Goal: Task Accomplishment & Management: Use online tool/utility

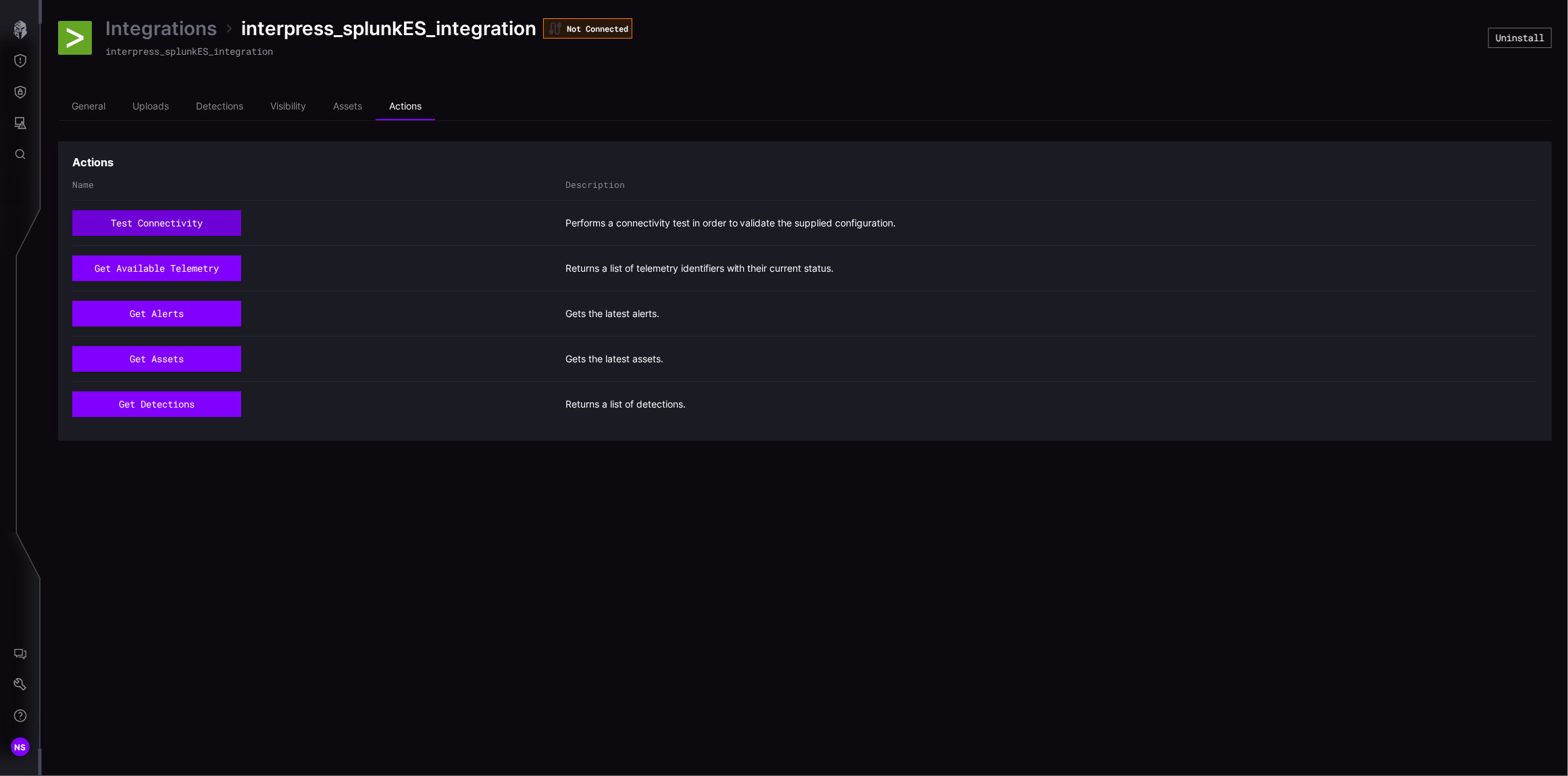
click at [135, 231] on button "test connectivity" at bounding box center [157, 223] width 169 height 25
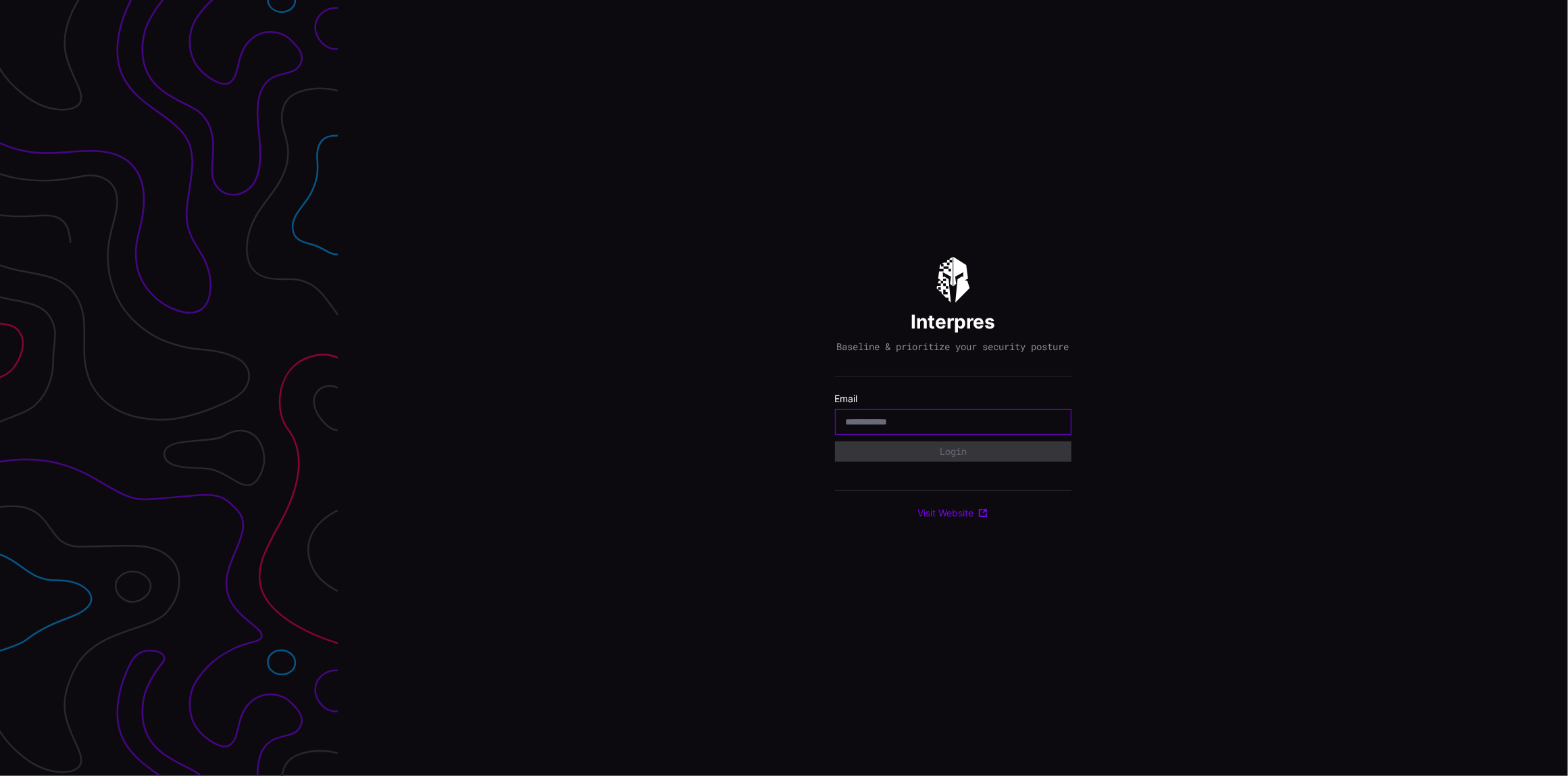
click at [871, 425] on input "email" at bounding box center [953, 421] width 215 height 12
type input "**********"
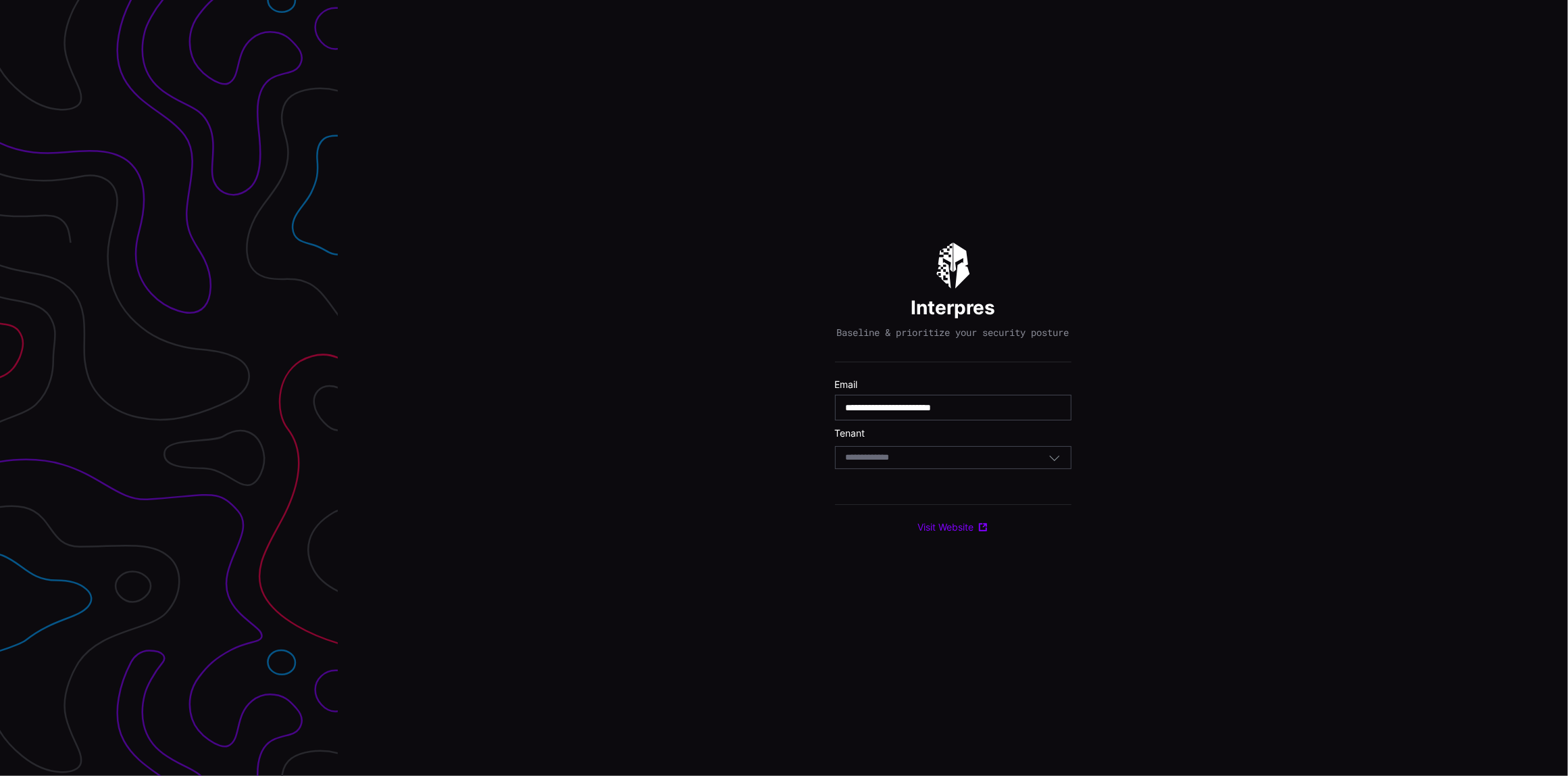
click at [884, 469] on body "**********" at bounding box center [784, 388] width 1568 height 776
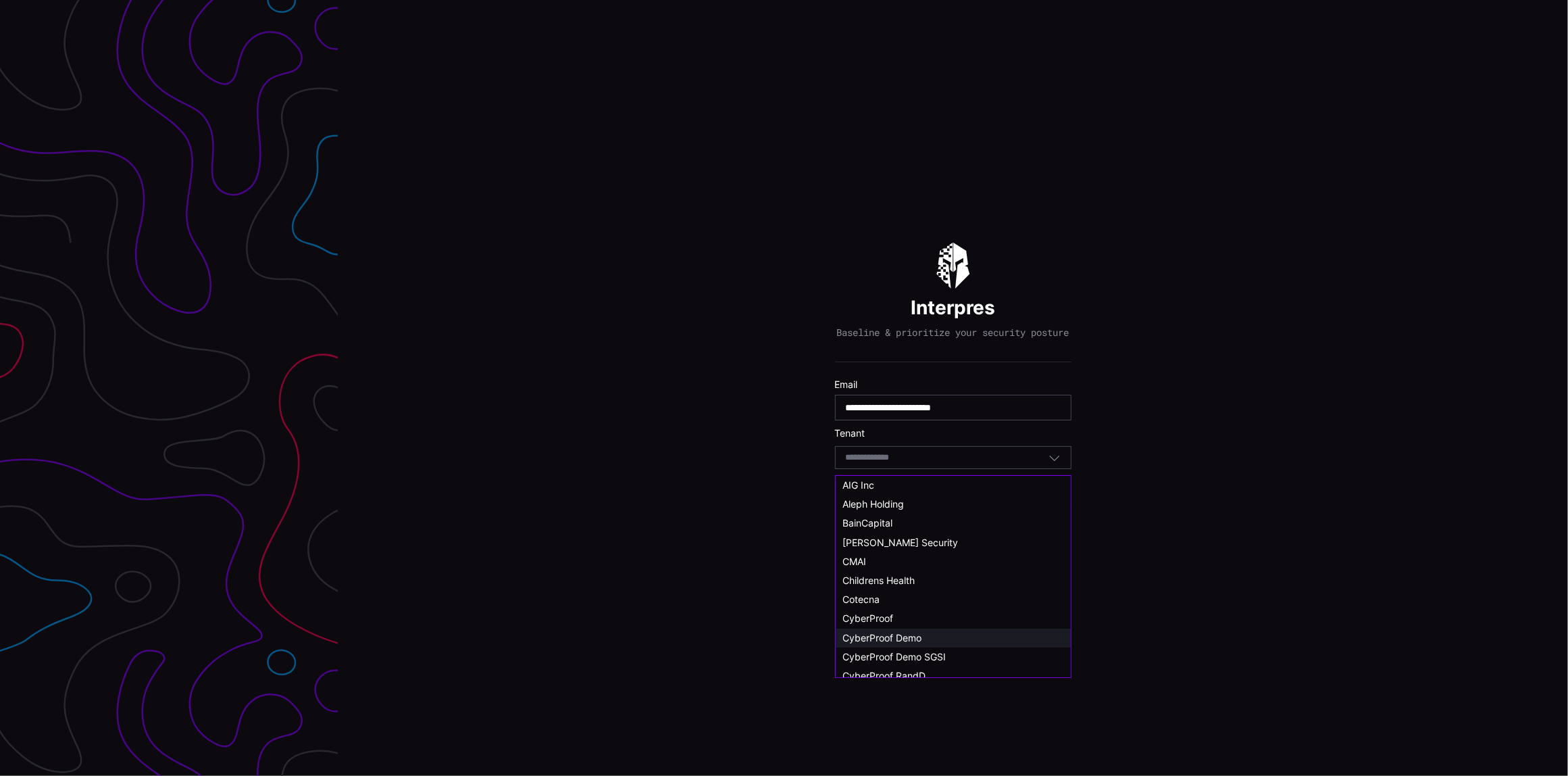
click at [892, 643] on span "CyberProof Demo" at bounding box center [882, 638] width 79 height 11
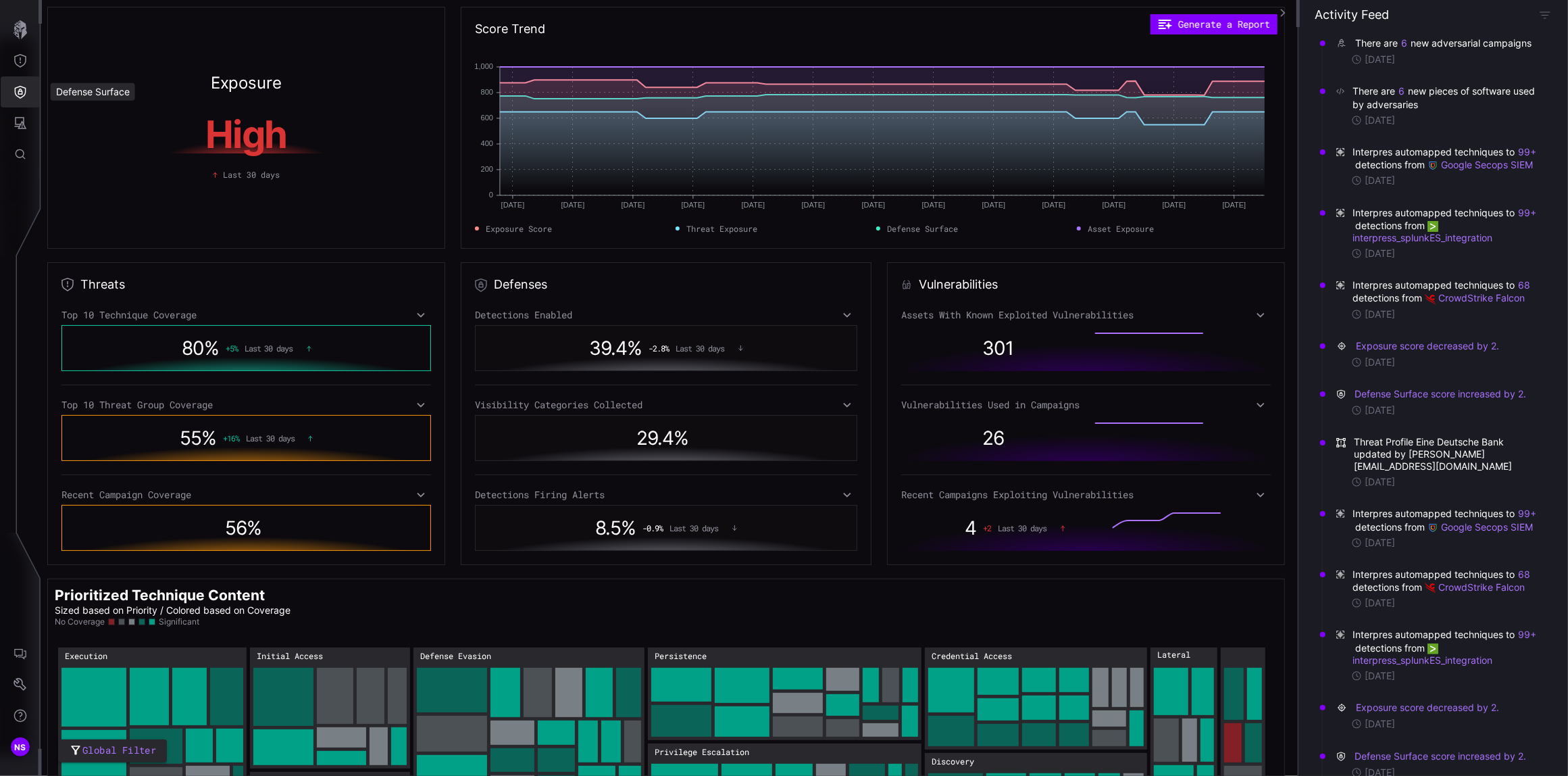
click at [14, 87] on icon "Defense Surface" at bounding box center [20, 91] width 14 height 14
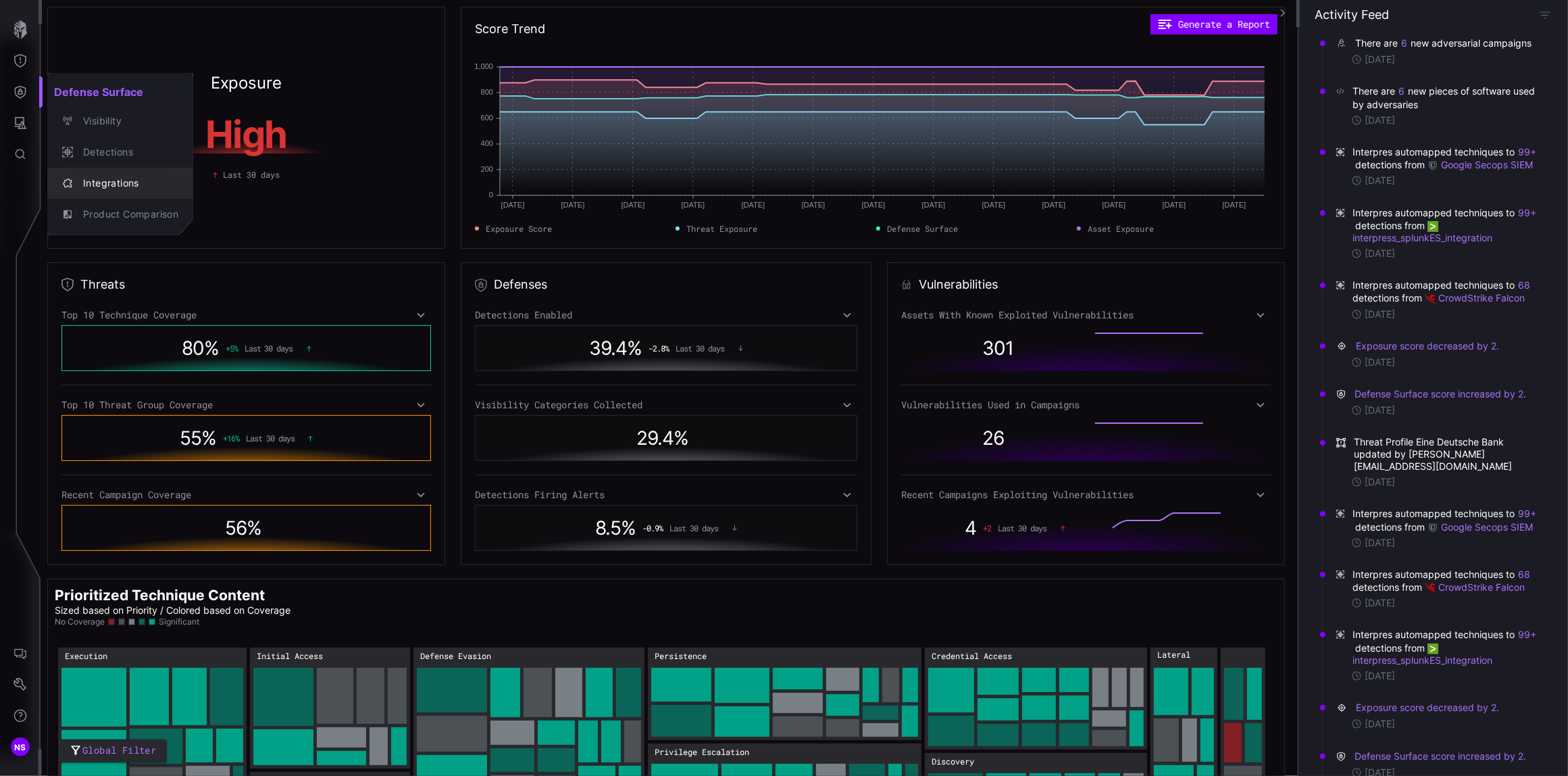
click at [107, 179] on div "Integrations" at bounding box center [127, 183] width 102 height 17
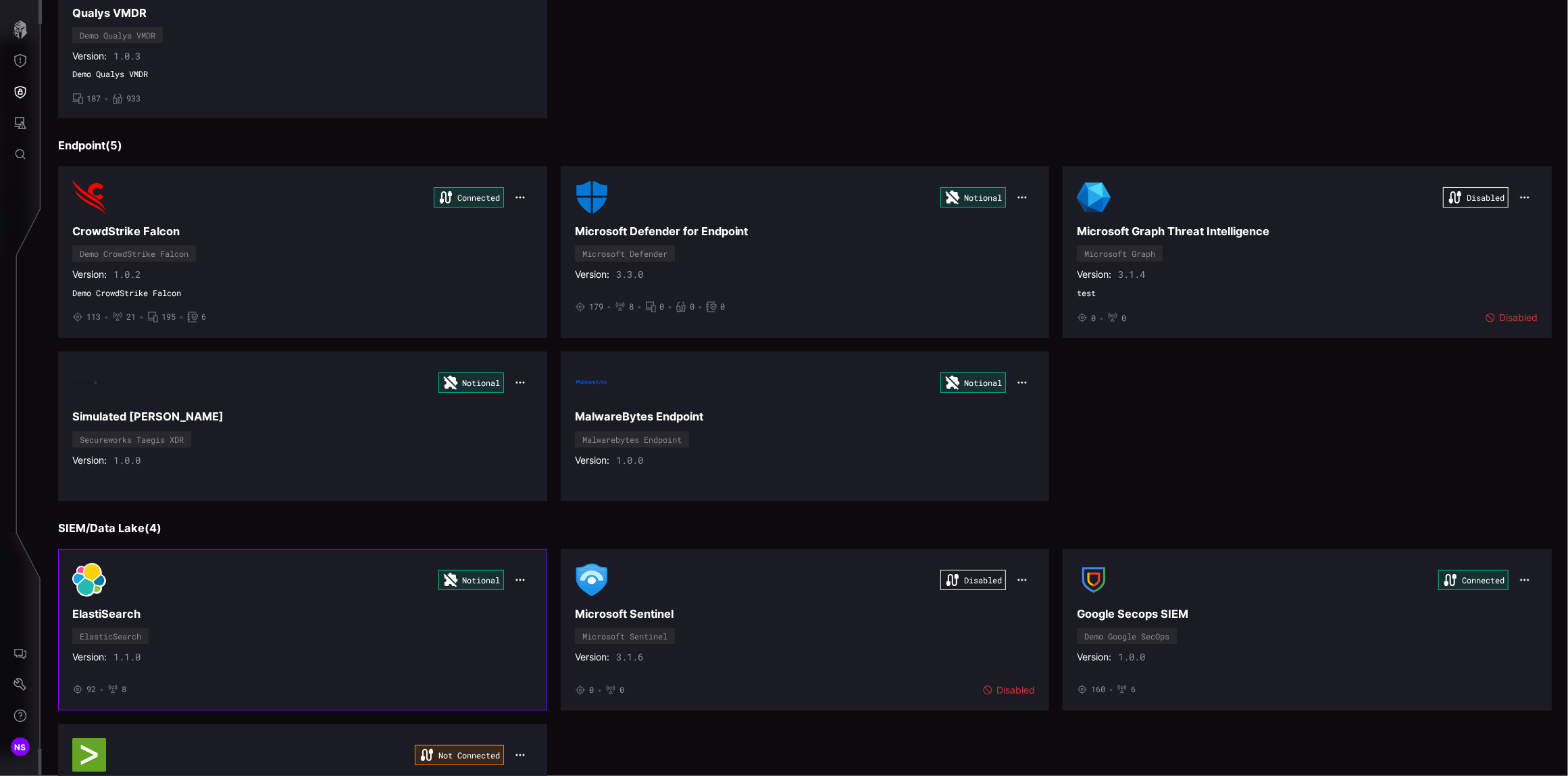
scroll to position [450, 0]
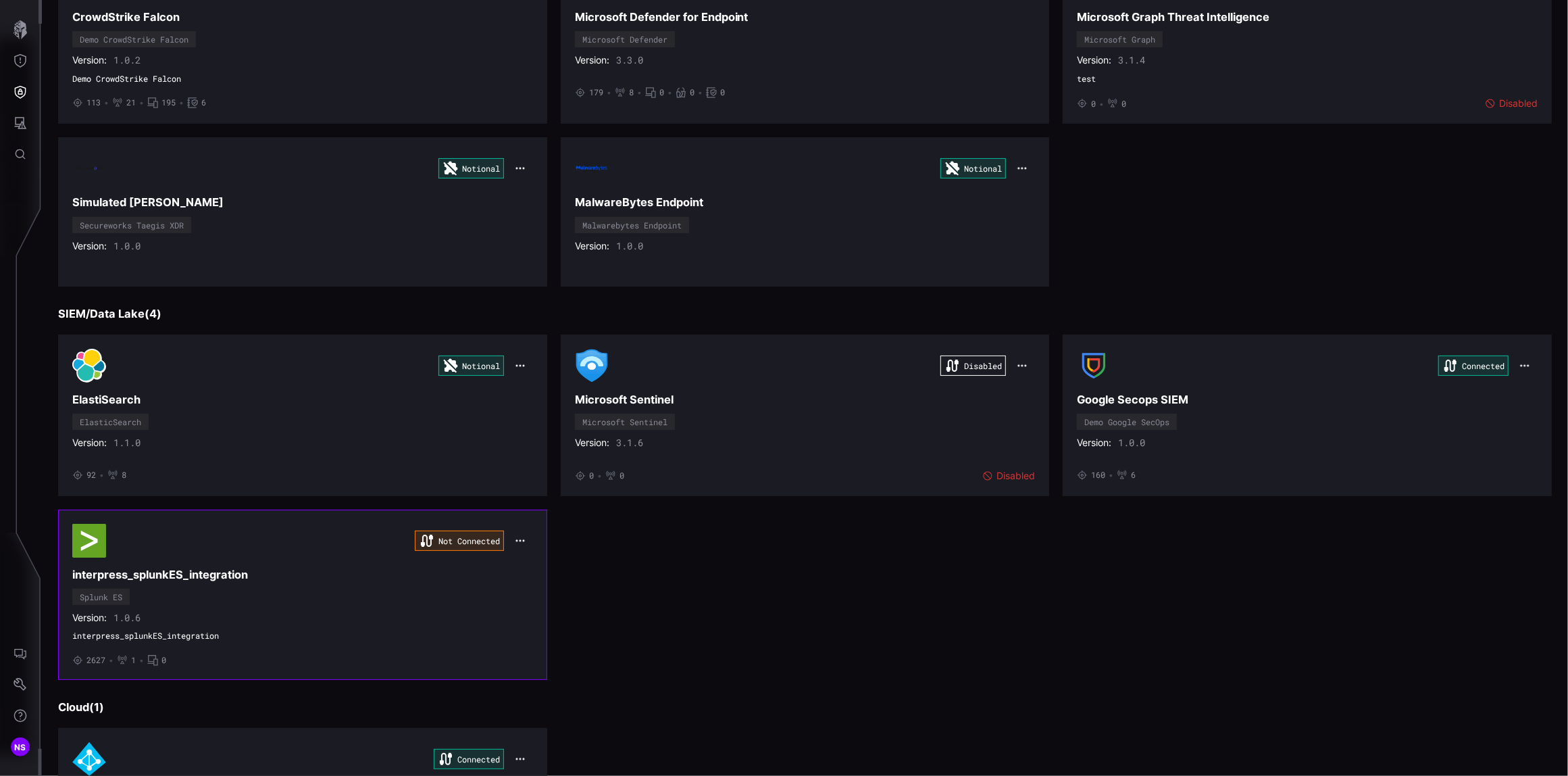
click at [299, 557] on div "Not Connected" at bounding box center [303, 541] width 461 height 33
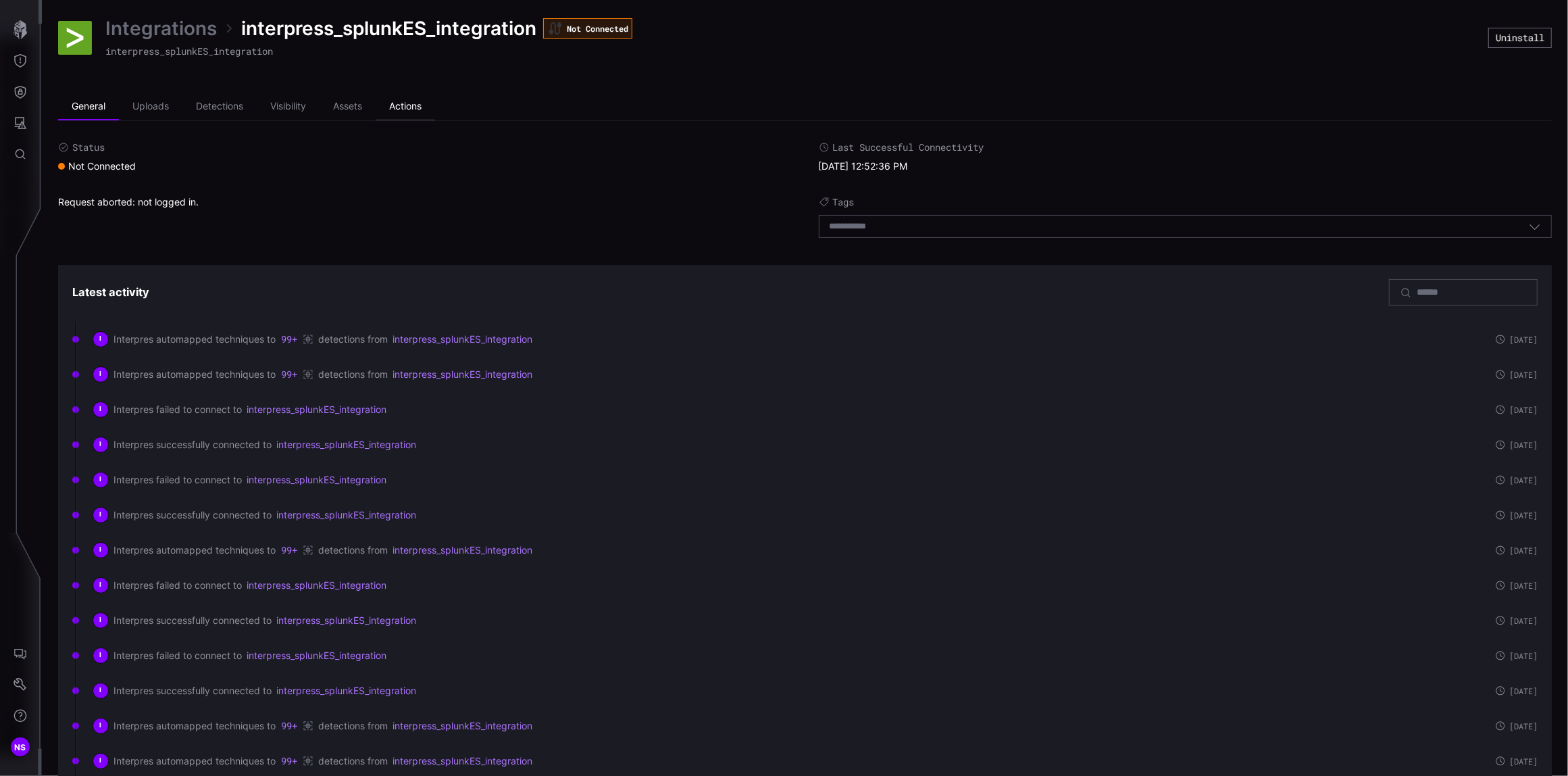
click at [404, 108] on li "Actions" at bounding box center [405, 107] width 60 height 27
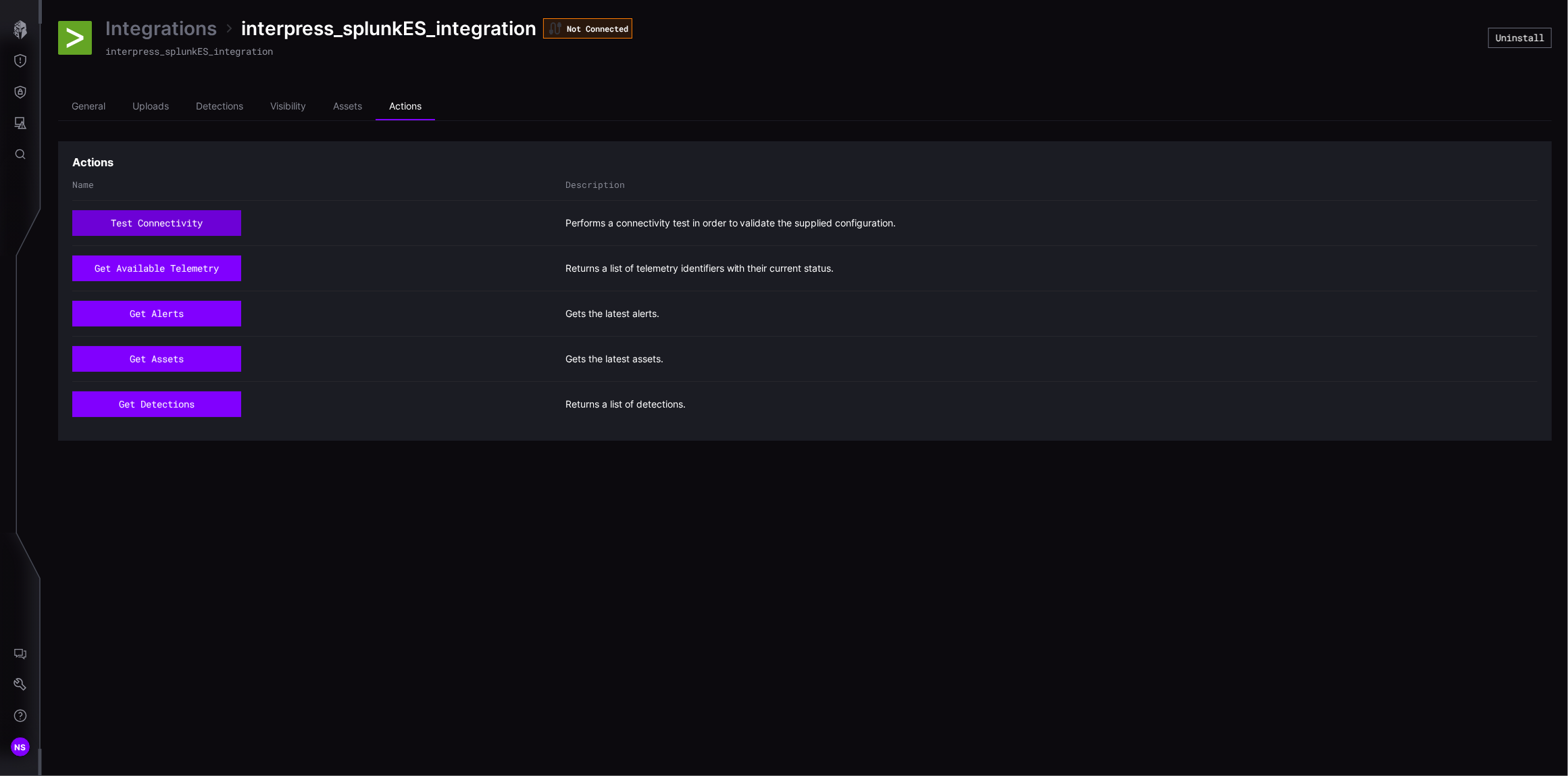
click at [137, 223] on button "test connectivity" at bounding box center [157, 223] width 169 height 25
click at [83, 103] on li "General" at bounding box center [88, 107] width 60 height 27
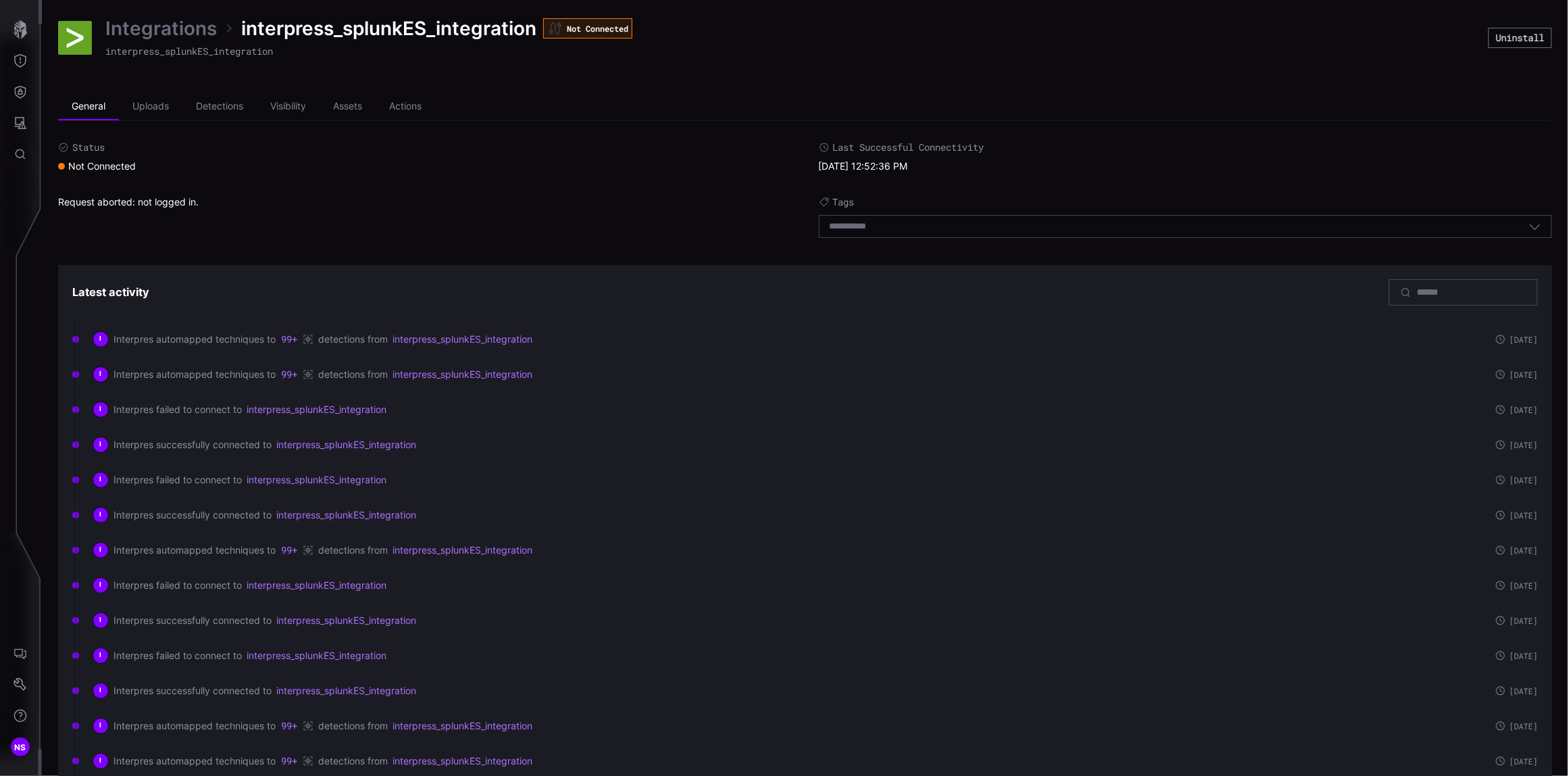
click at [189, 33] on link "Integrations" at bounding box center [161, 28] width 111 height 25
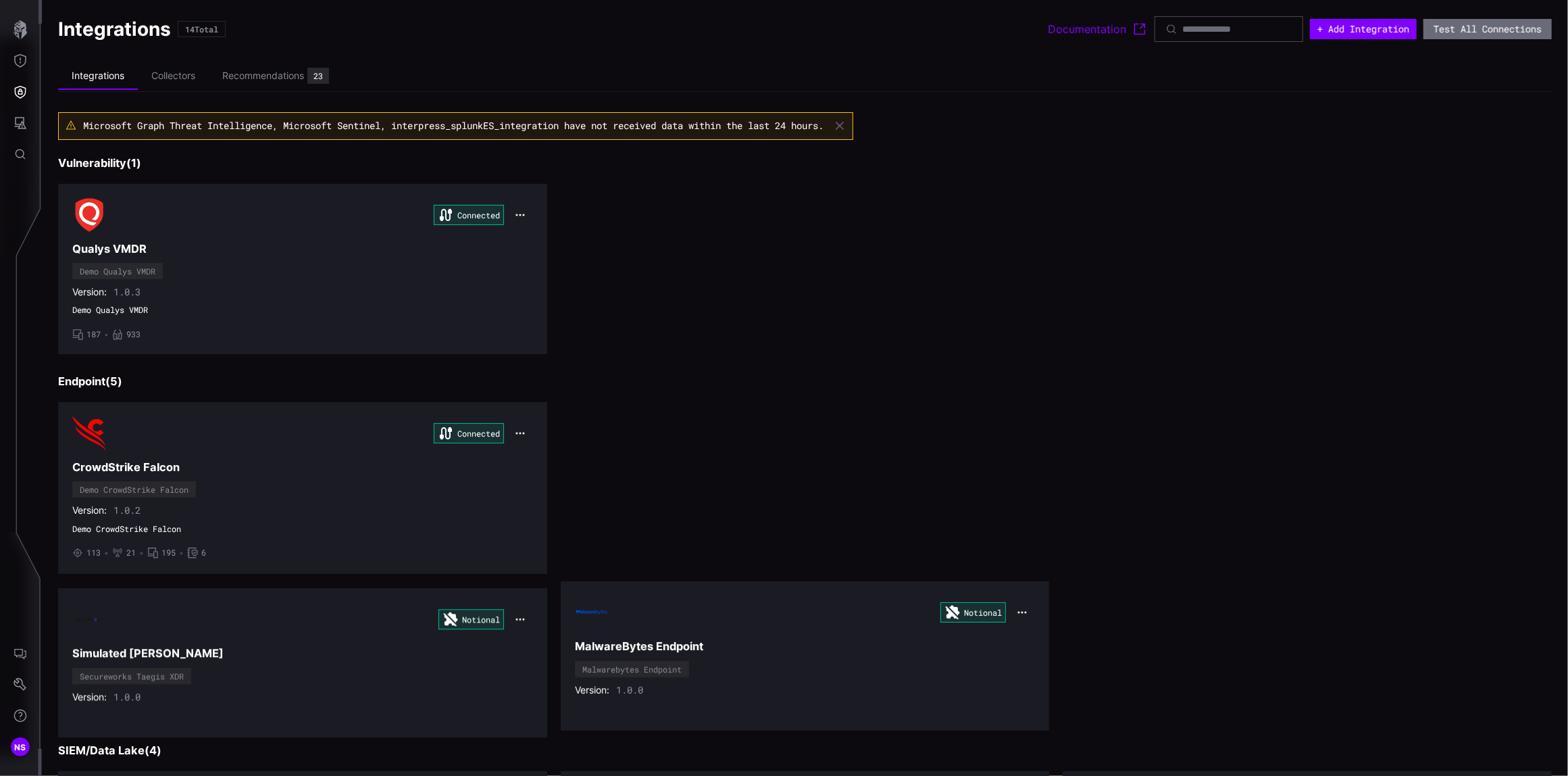
scroll to position [541, 0]
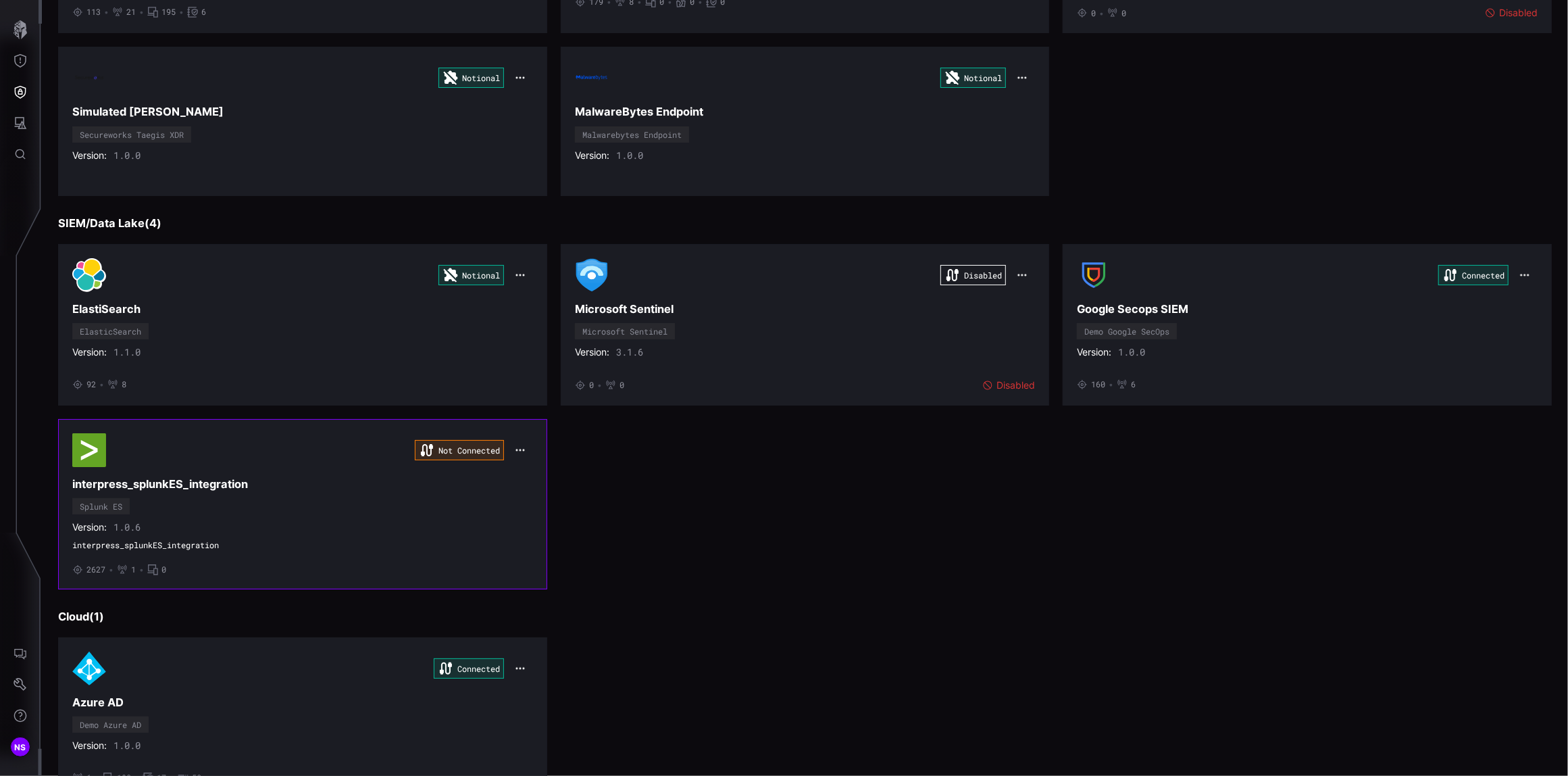
click at [519, 452] on icon "button" at bounding box center [521, 450] width 11 height 11
click at [523, 489] on div "Edit" at bounding box center [541, 484] width 46 height 11
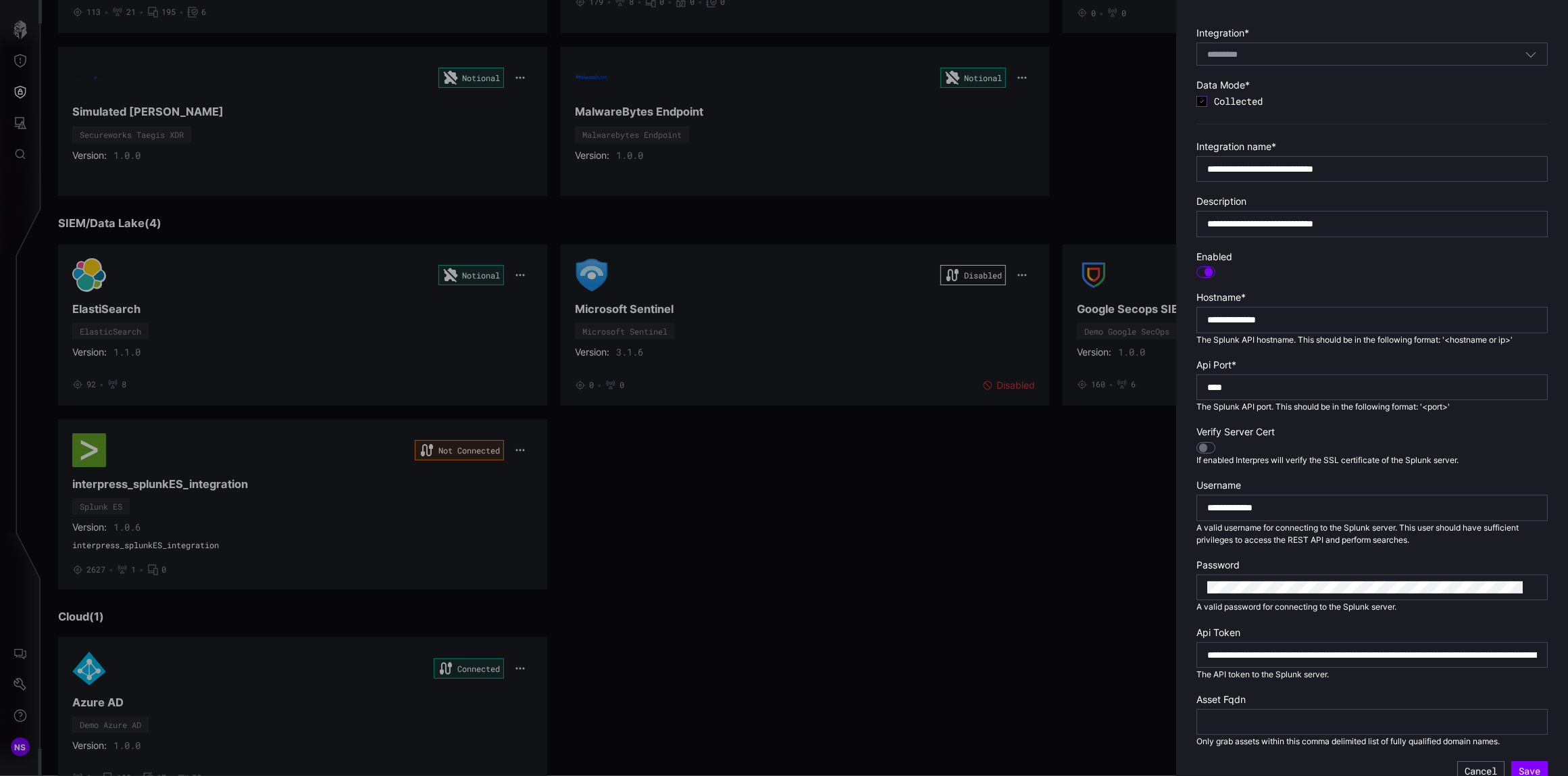
scroll to position [64, 0]
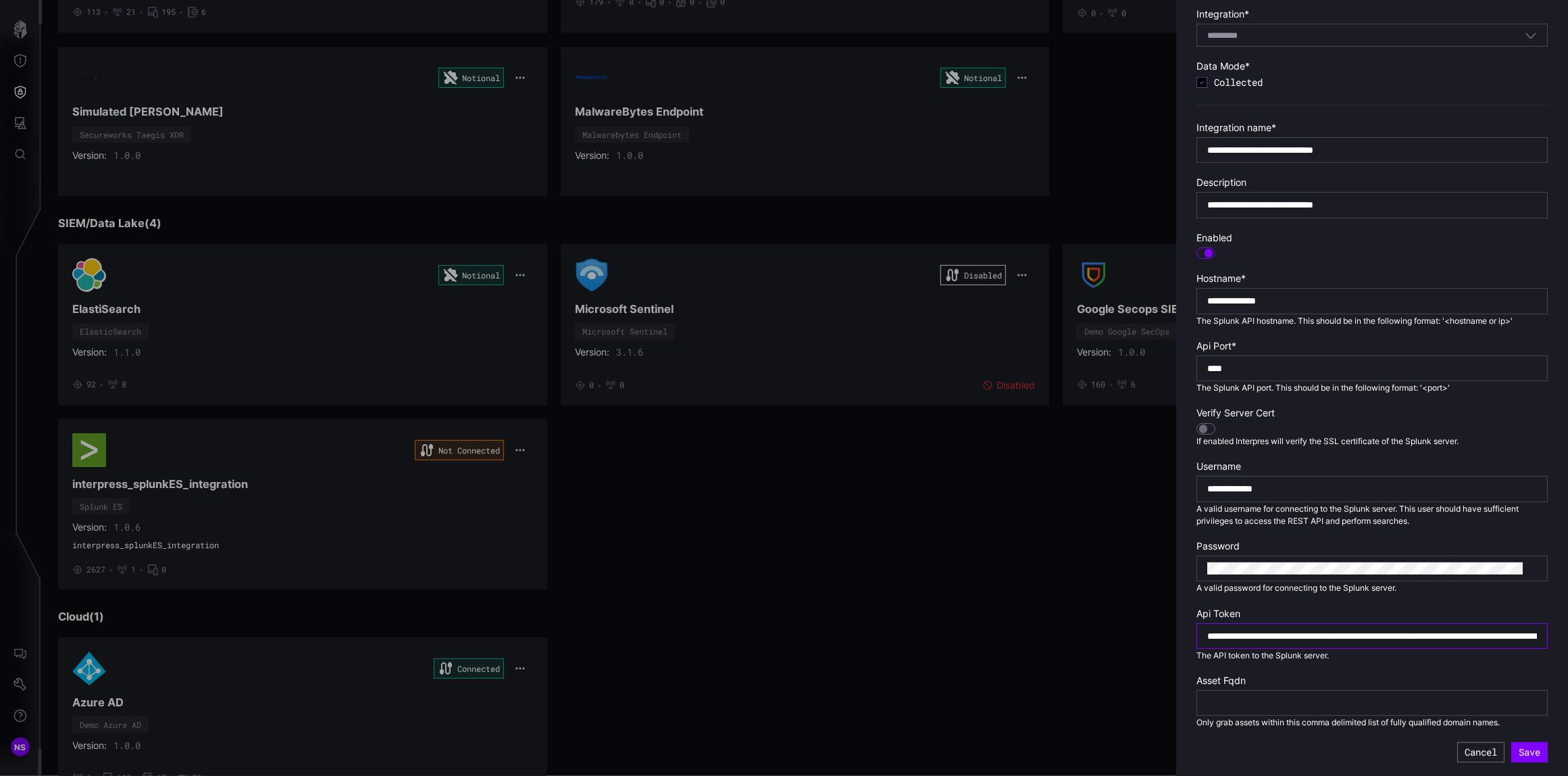
click at [1230, 633] on input "**********" at bounding box center [1372, 635] width 330 height 12
paste input "**********"
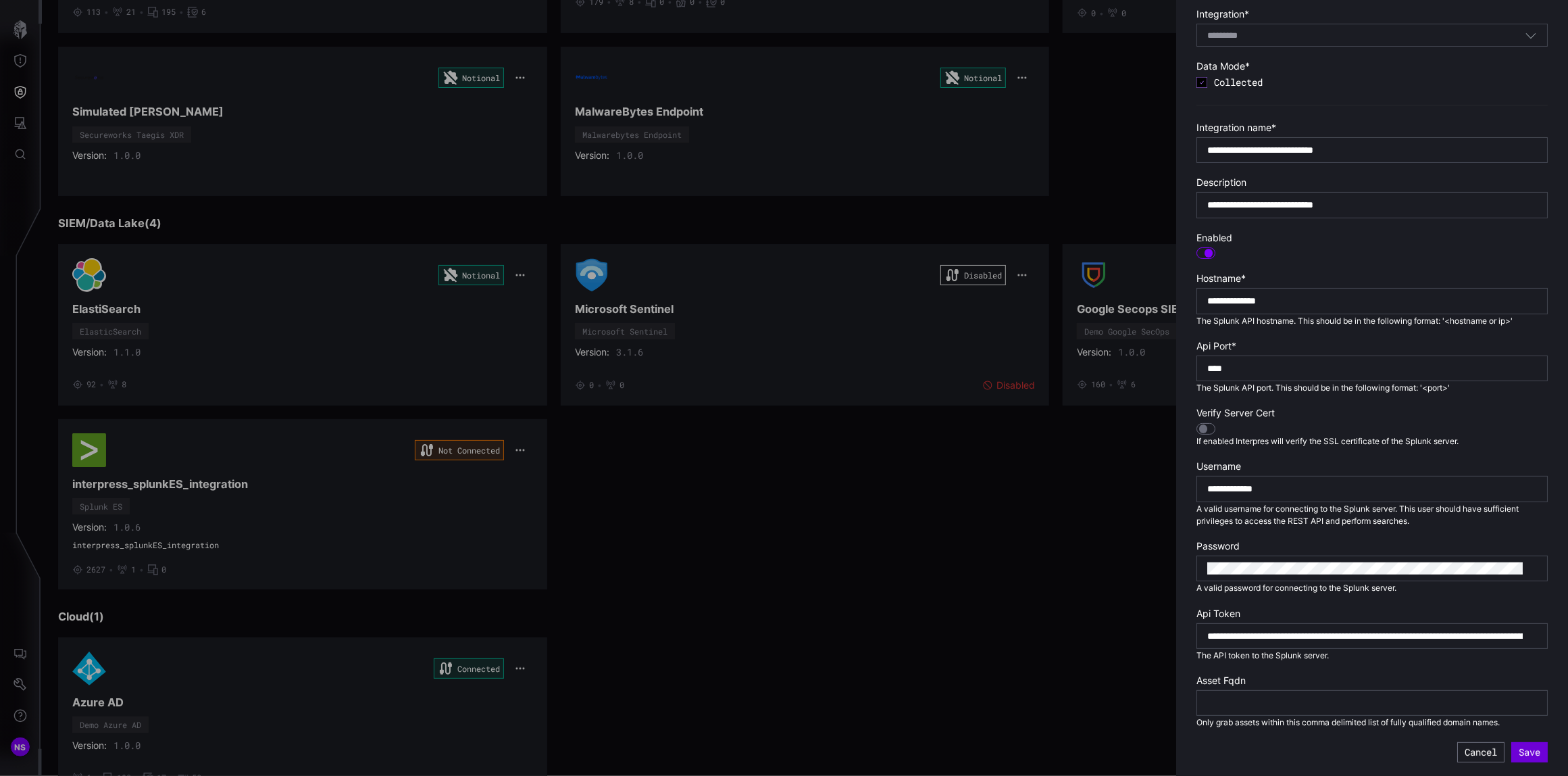
click at [1512, 753] on button "Save" at bounding box center [1530, 751] width 37 height 20
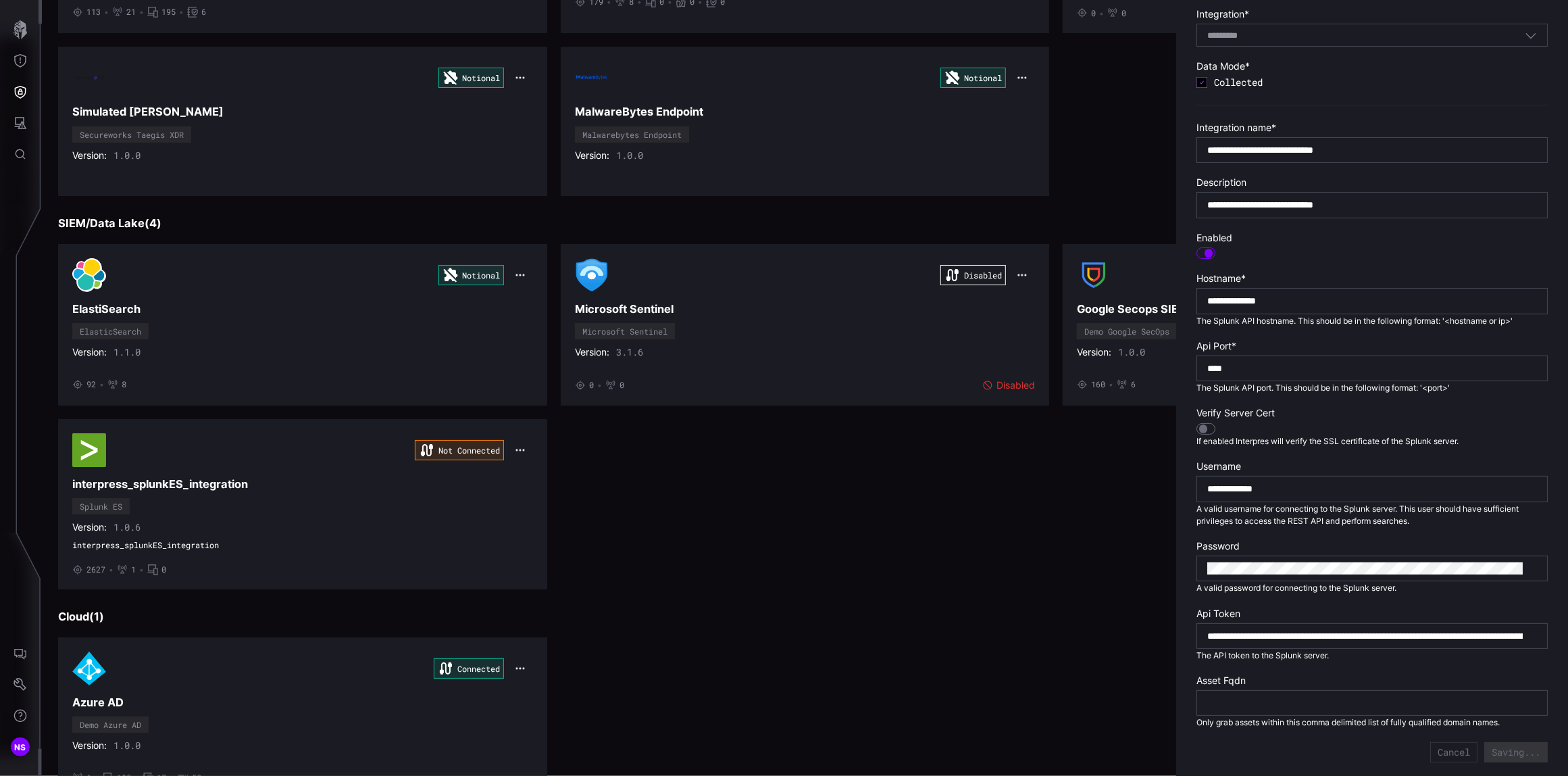
type input "**********"
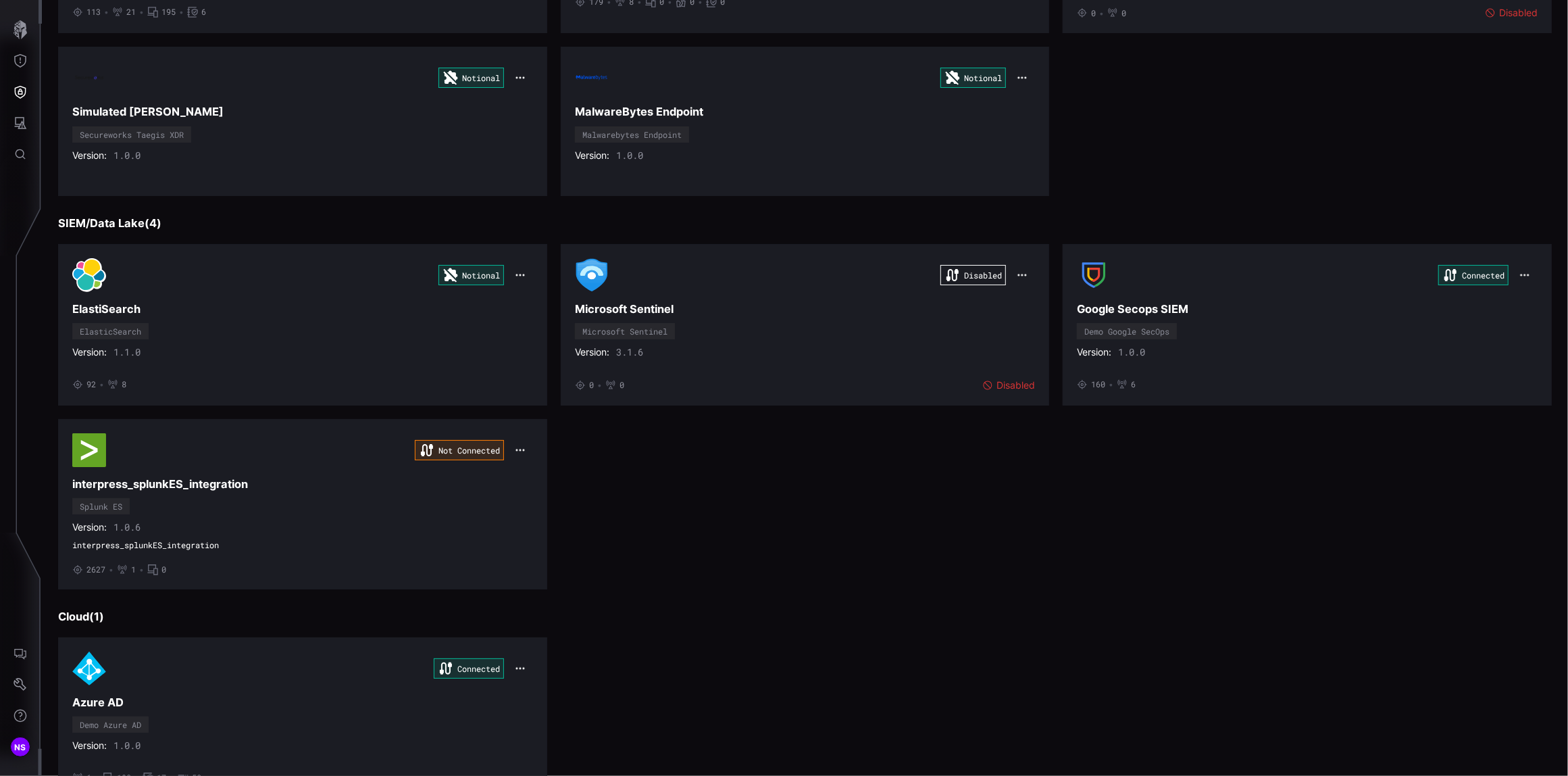
click at [425, 456] on icon at bounding box center [426, 449] width 12 height 12
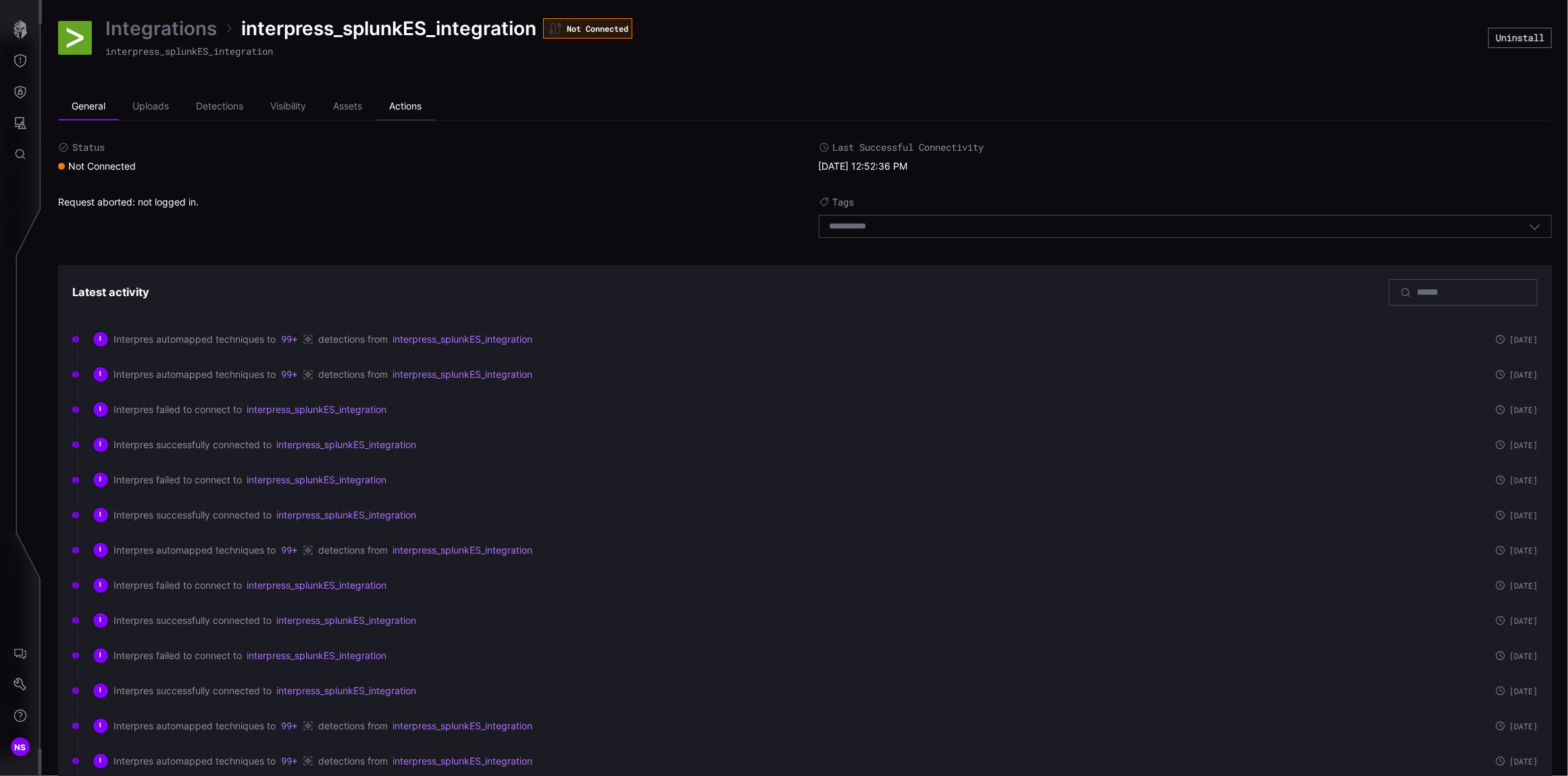
click at [402, 101] on li "Actions" at bounding box center [405, 107] width 60 height 27
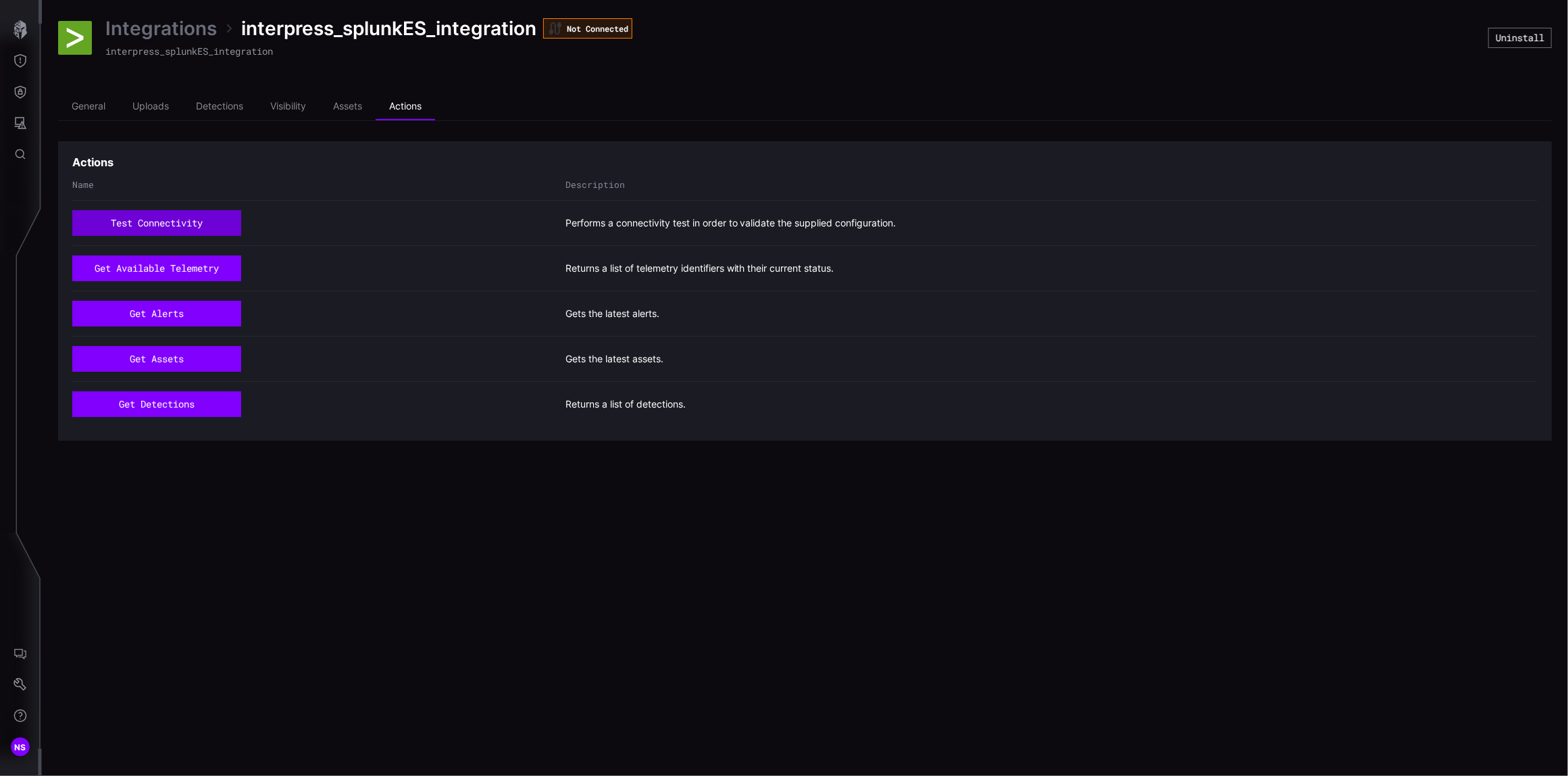
click at [177, 214] on button "test connectivity" at bounding box center [157, 223] width 169 height 25
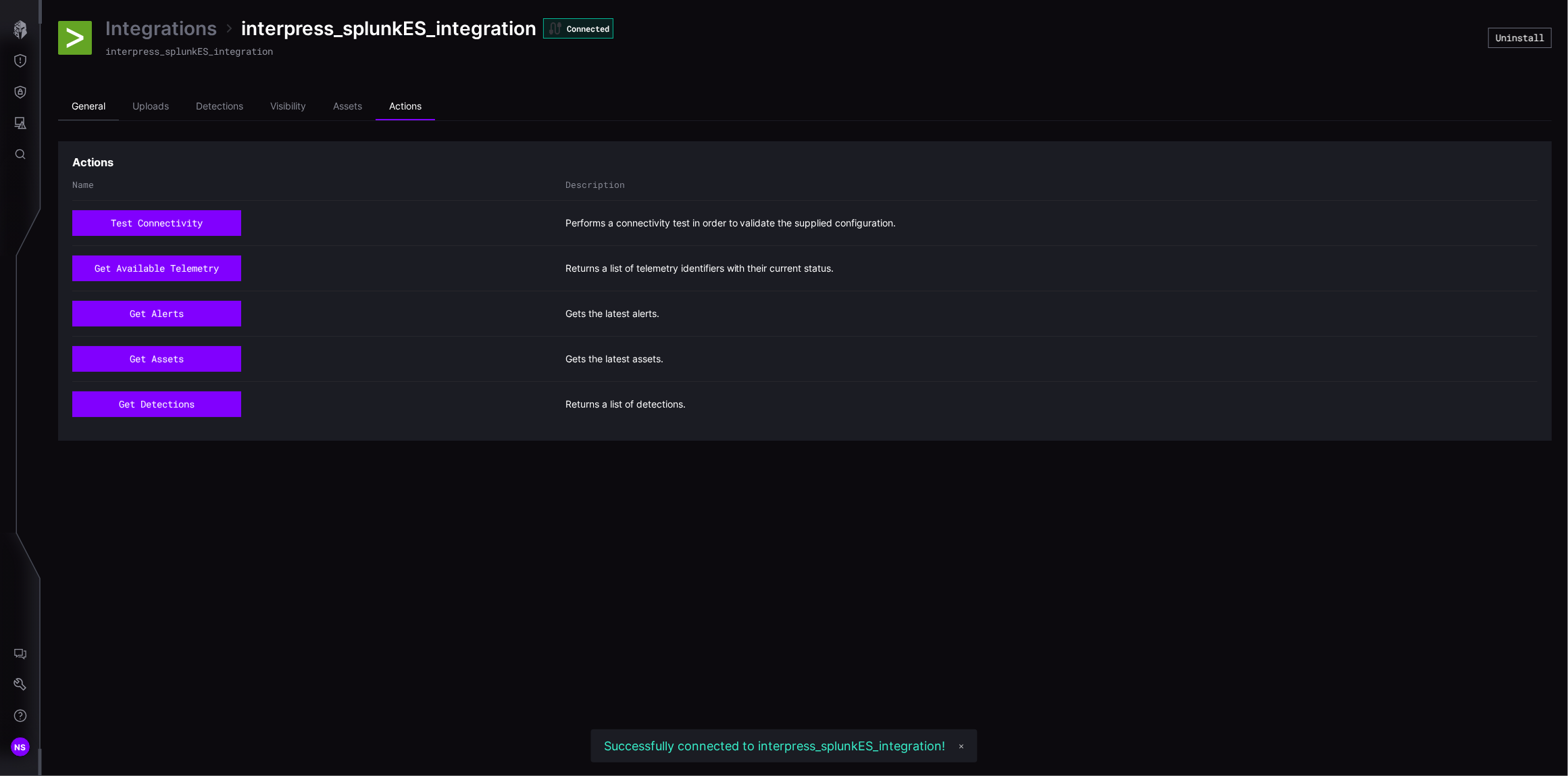
click at [76, 110] on li "General" at bounding box center [88, 107] width 60 height 27
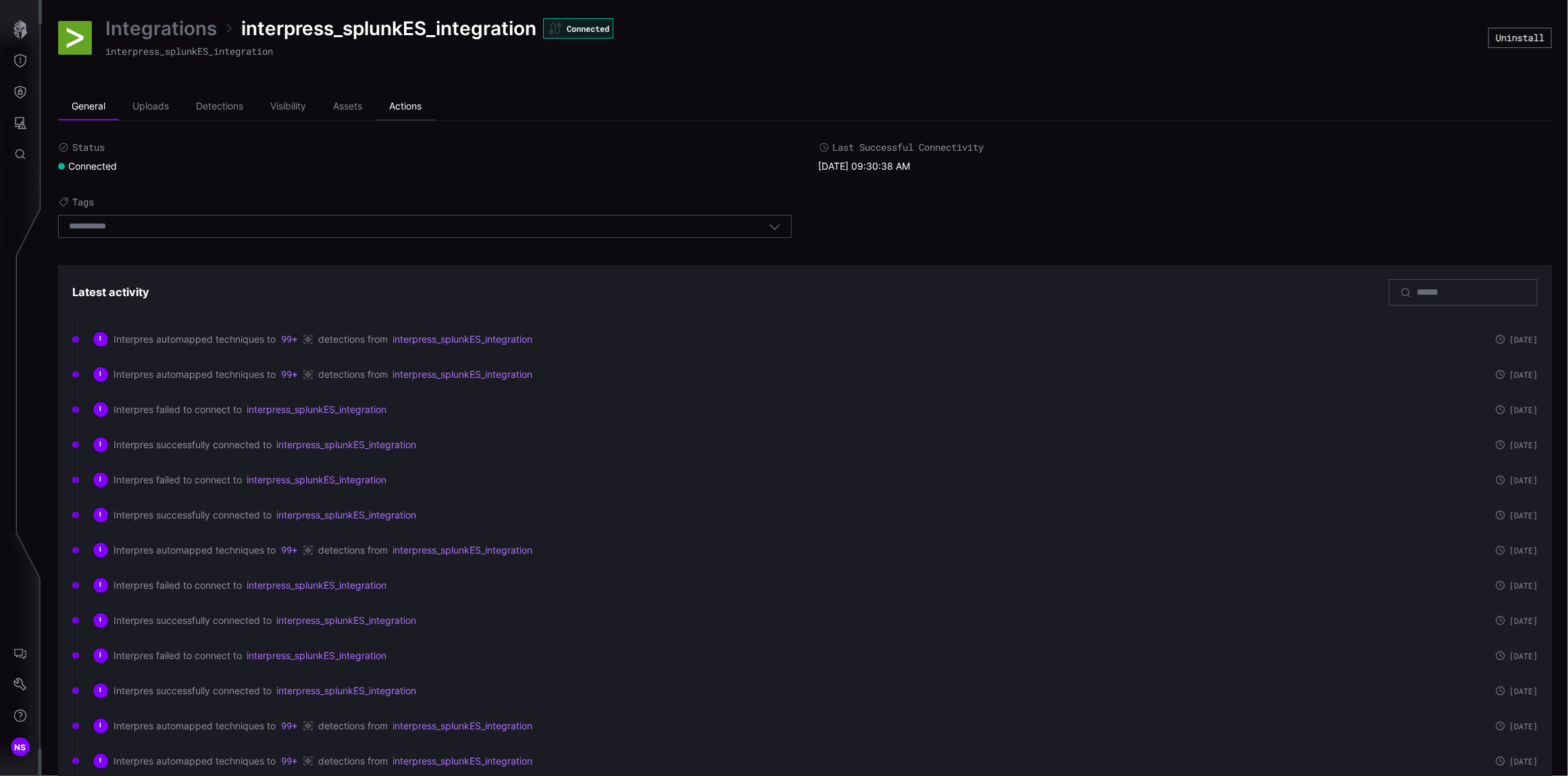
click at [402, 106] on li "Actions" at bounding box center [405, 107] width 60 height 27
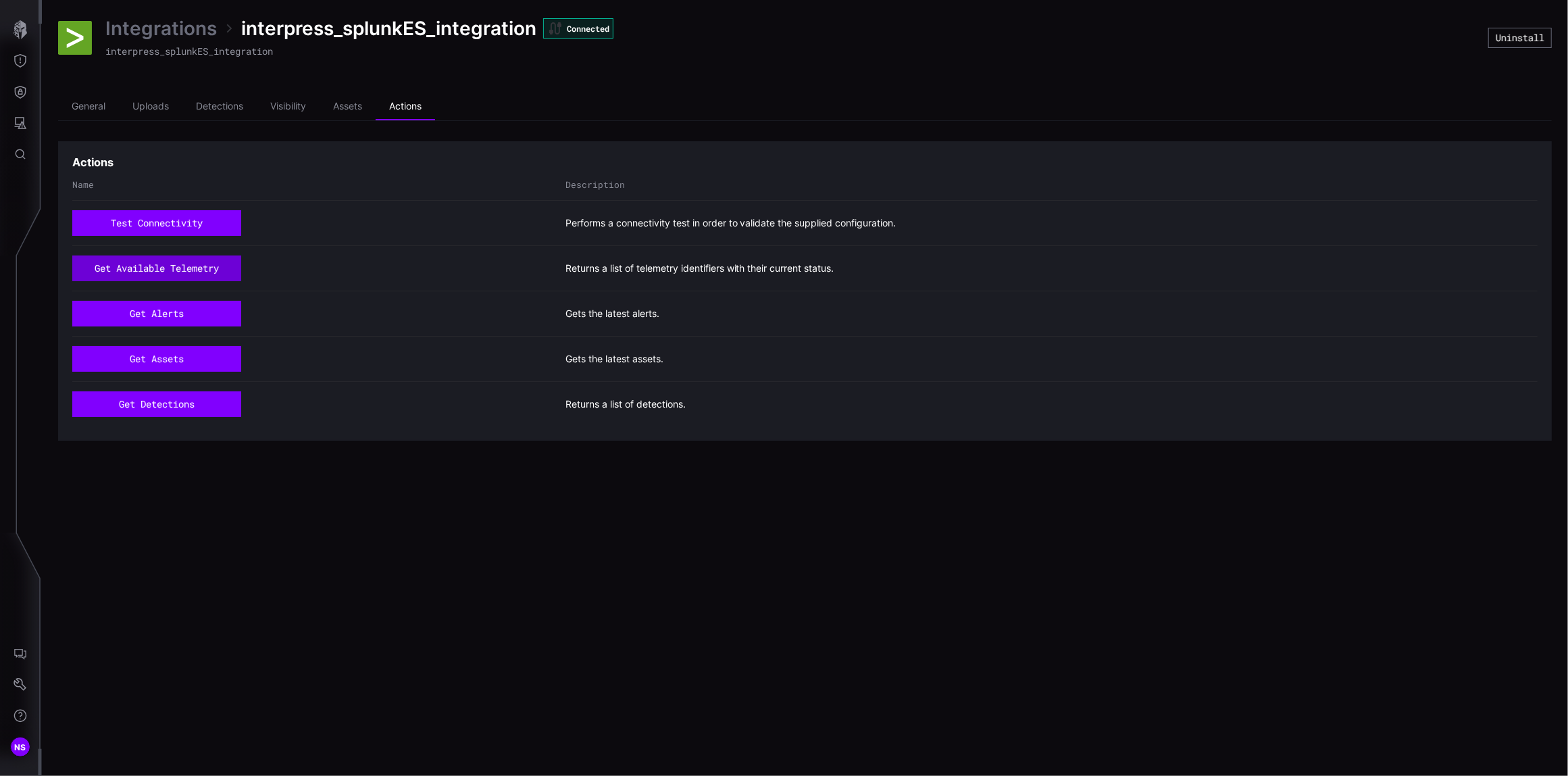
click at [152, 263] on button "get available telemetry" at bounding box center [157, 268] width 169 height 25
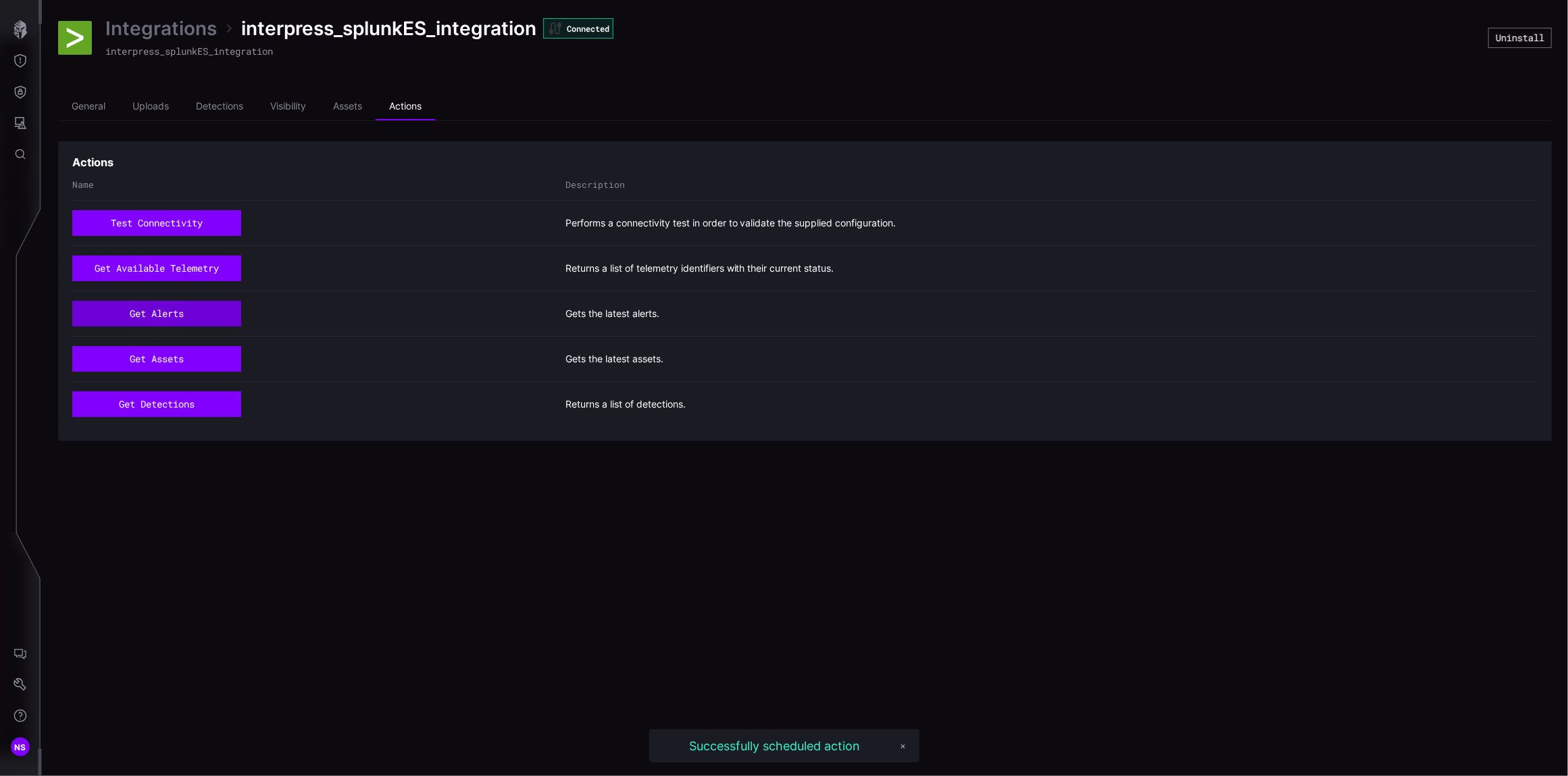
click at [149, 319] on button "get alerts" at bounding box center [157, 313] width 169 height 25
click at [146, 352] on button "get assets" at bounding box center [156, 359] width 155 height 24
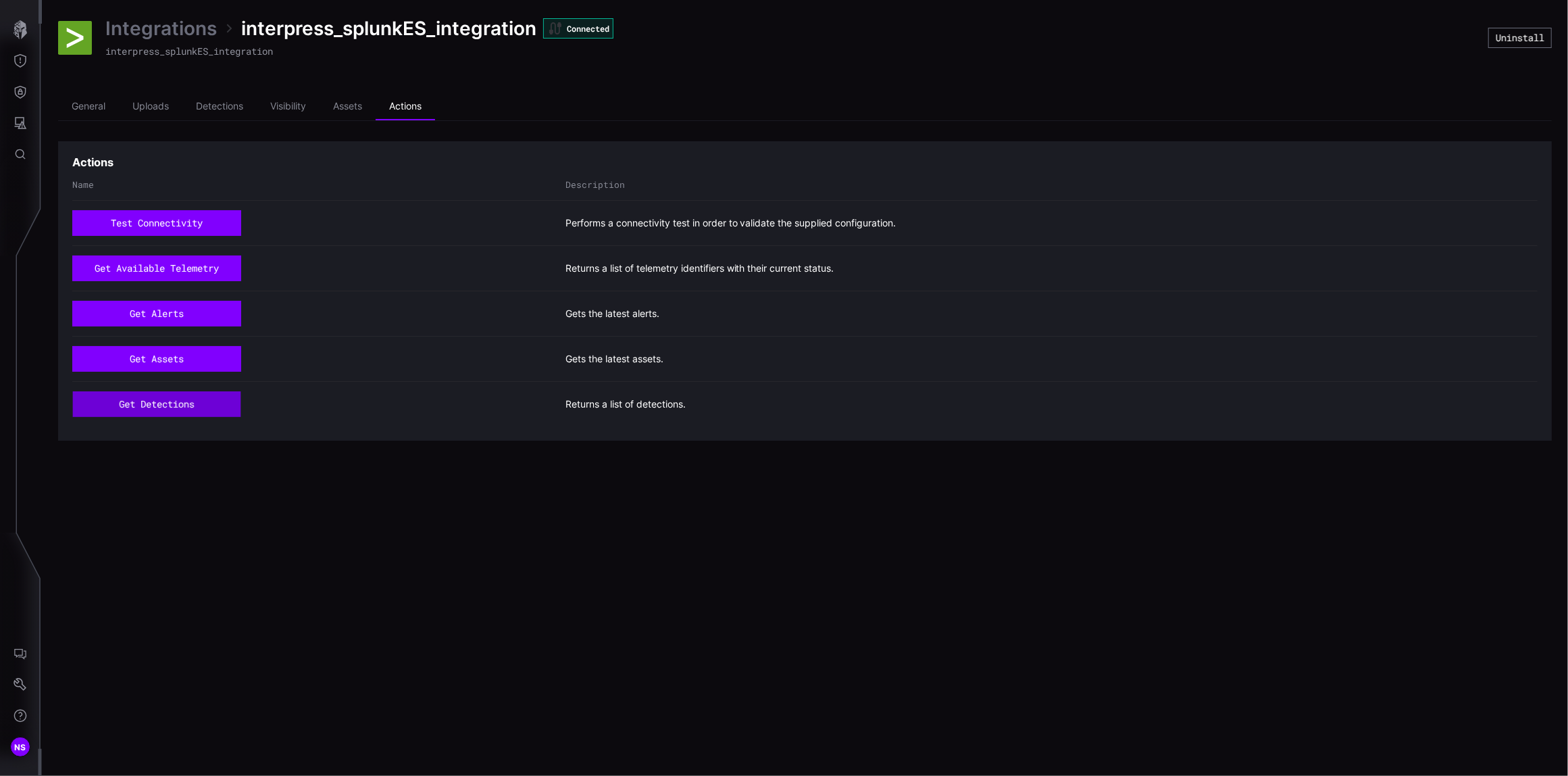
click at [137, 409] on button "get detections" at bounding box center [157, 404] width 169 height 25
click at [65, 108] on li "General" at bounding box center [88, 107] width 60 height 27
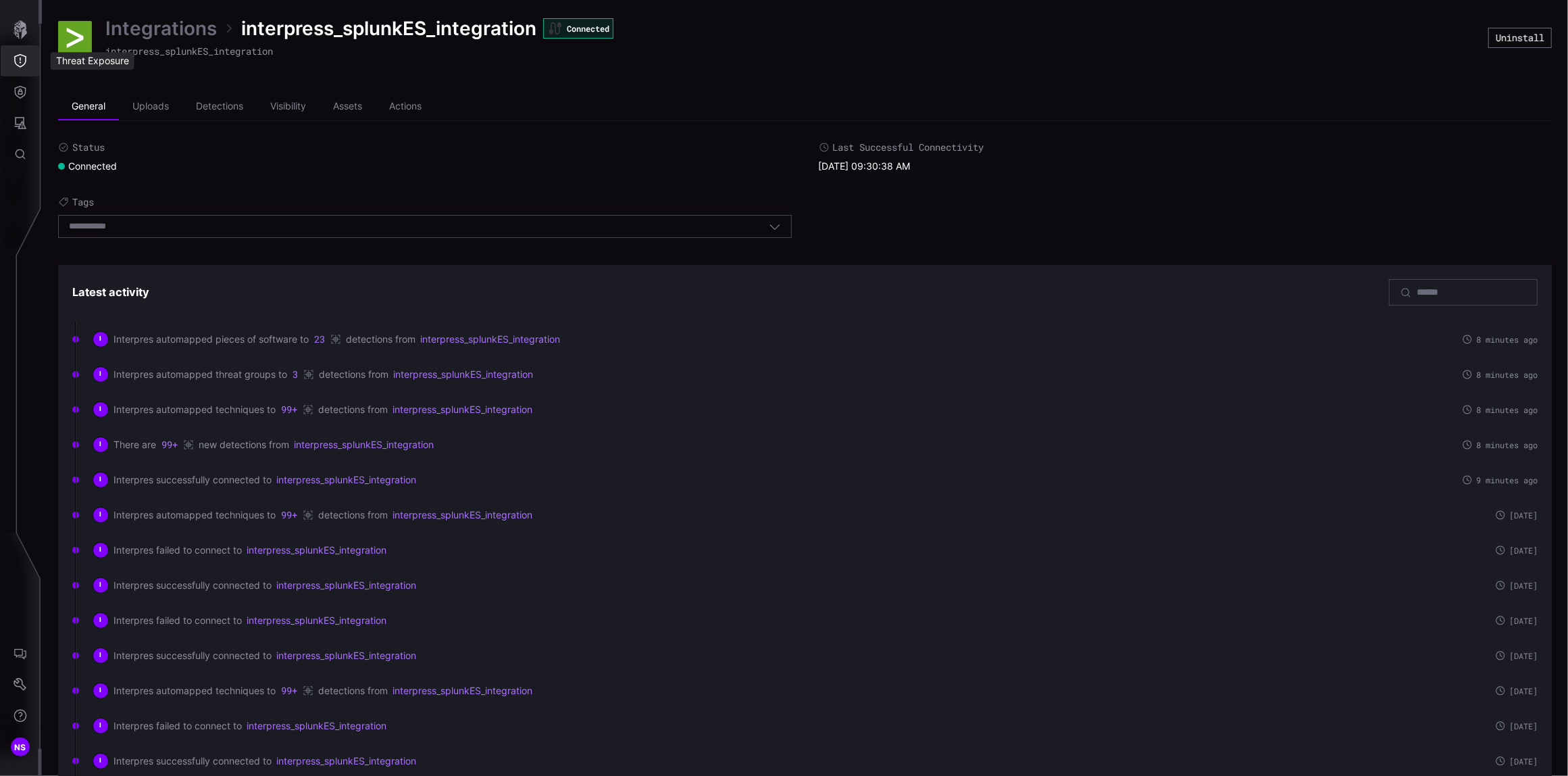
click at [19, 58] on icon "Threat Exposure" at bounding box center [20, 60] width 14 height 14
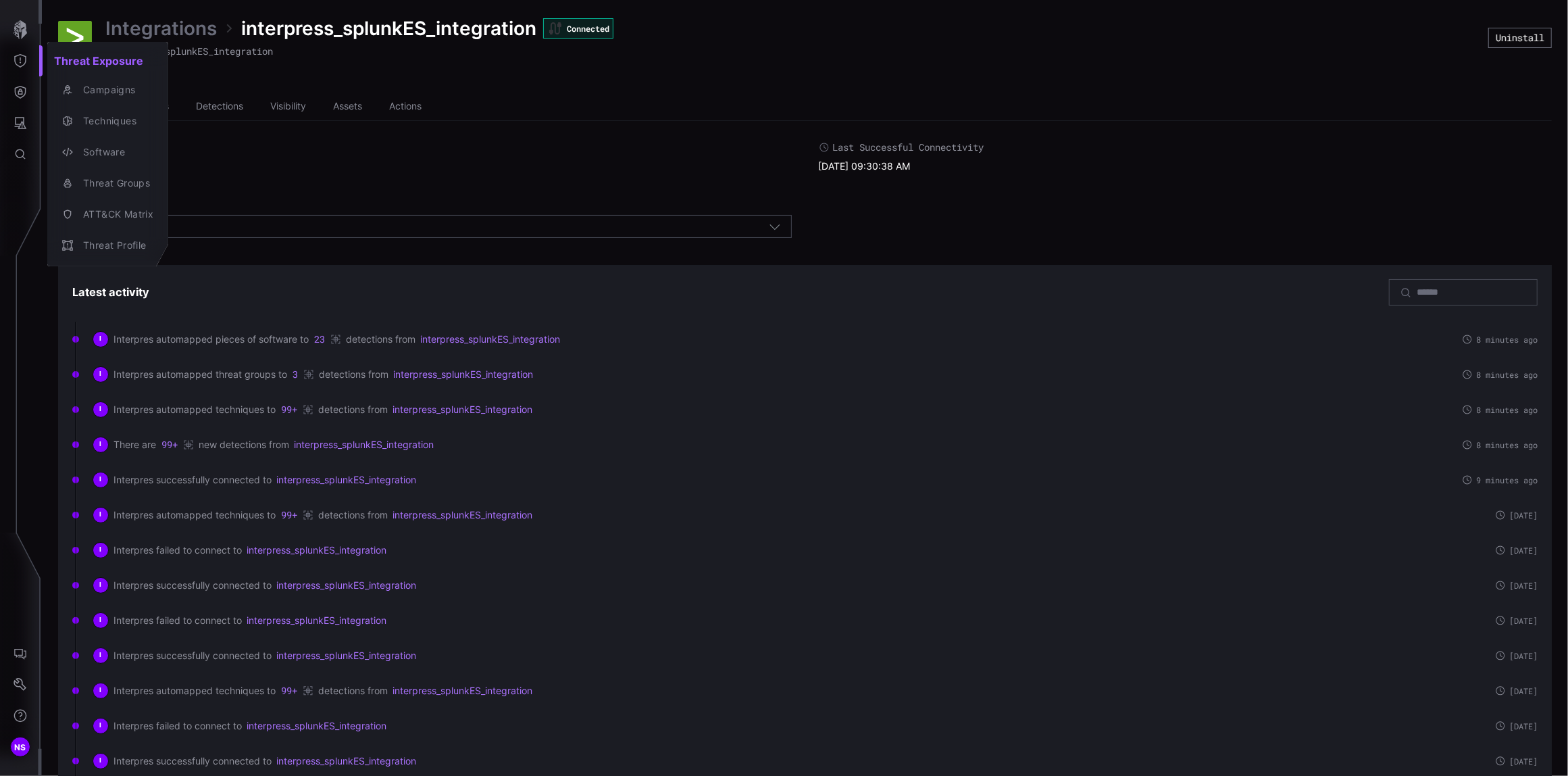
click at [25, 84] on div at bounding box center [784, 388] width 1568 height 776
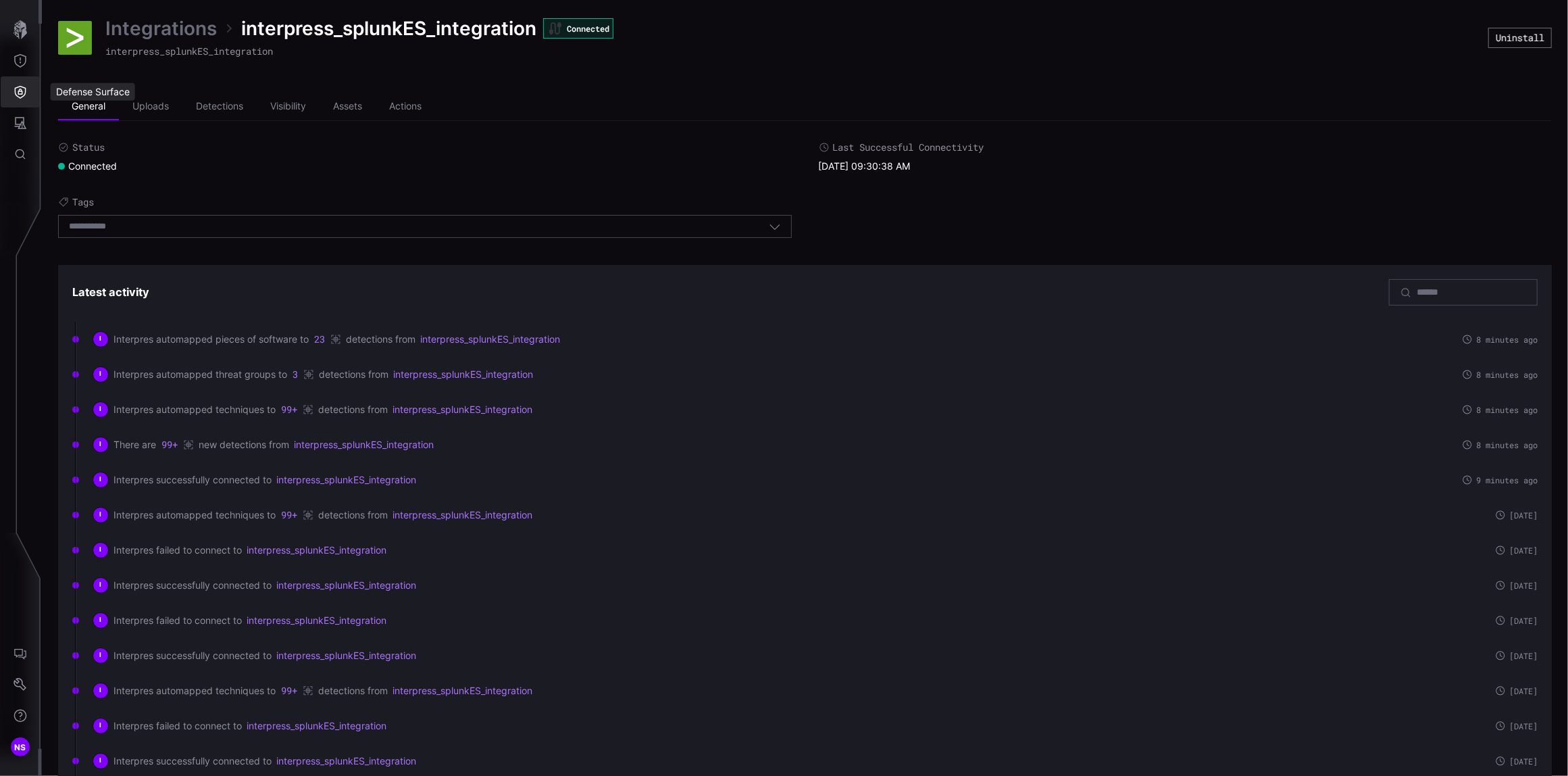
click at [20, 91] on icon "Defense Surface" at bounding box center [21, 92] width 11 height 13
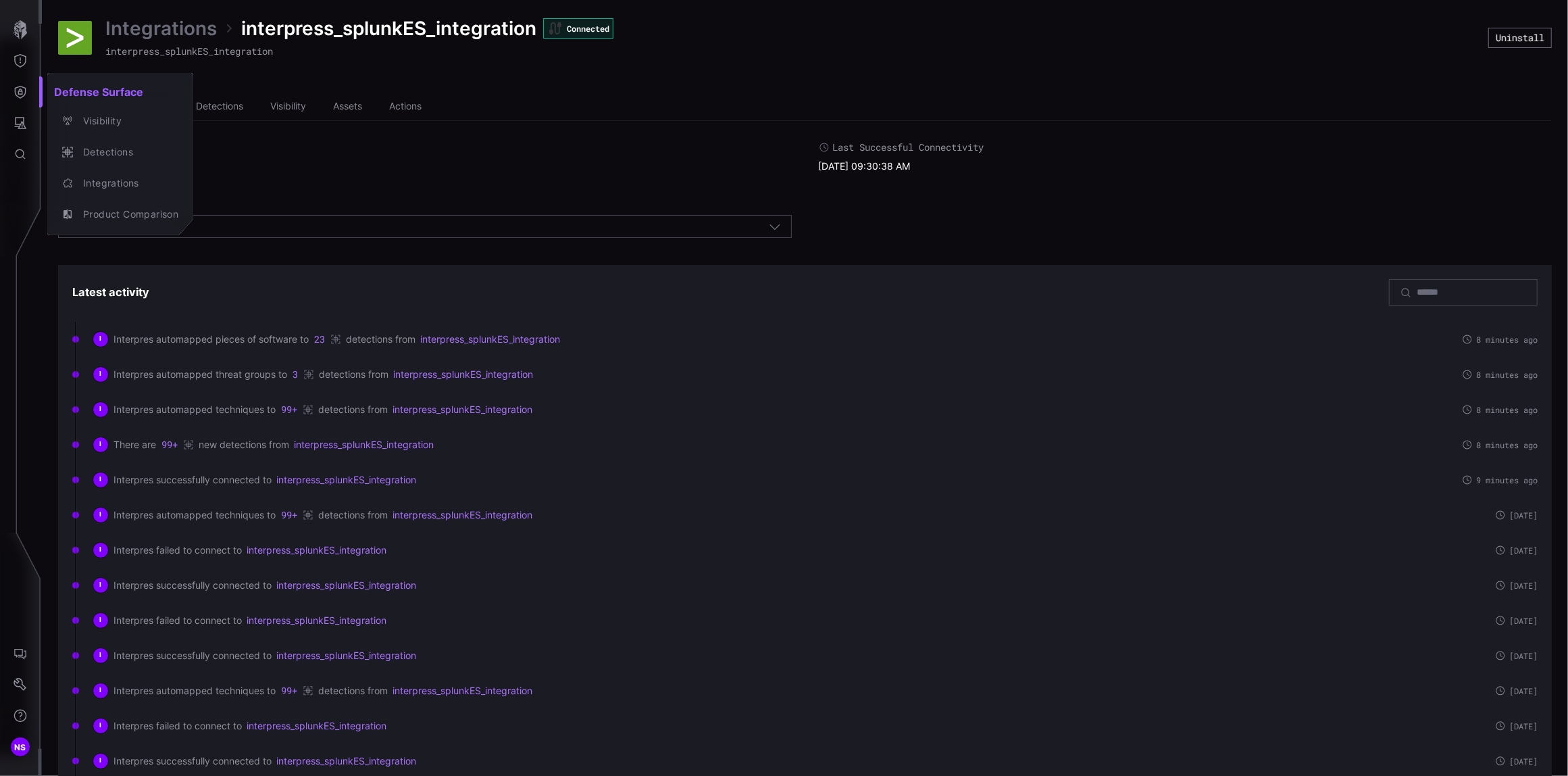
click at [16, 123] on div at bounding box center [784, 388] width 1568 height 776
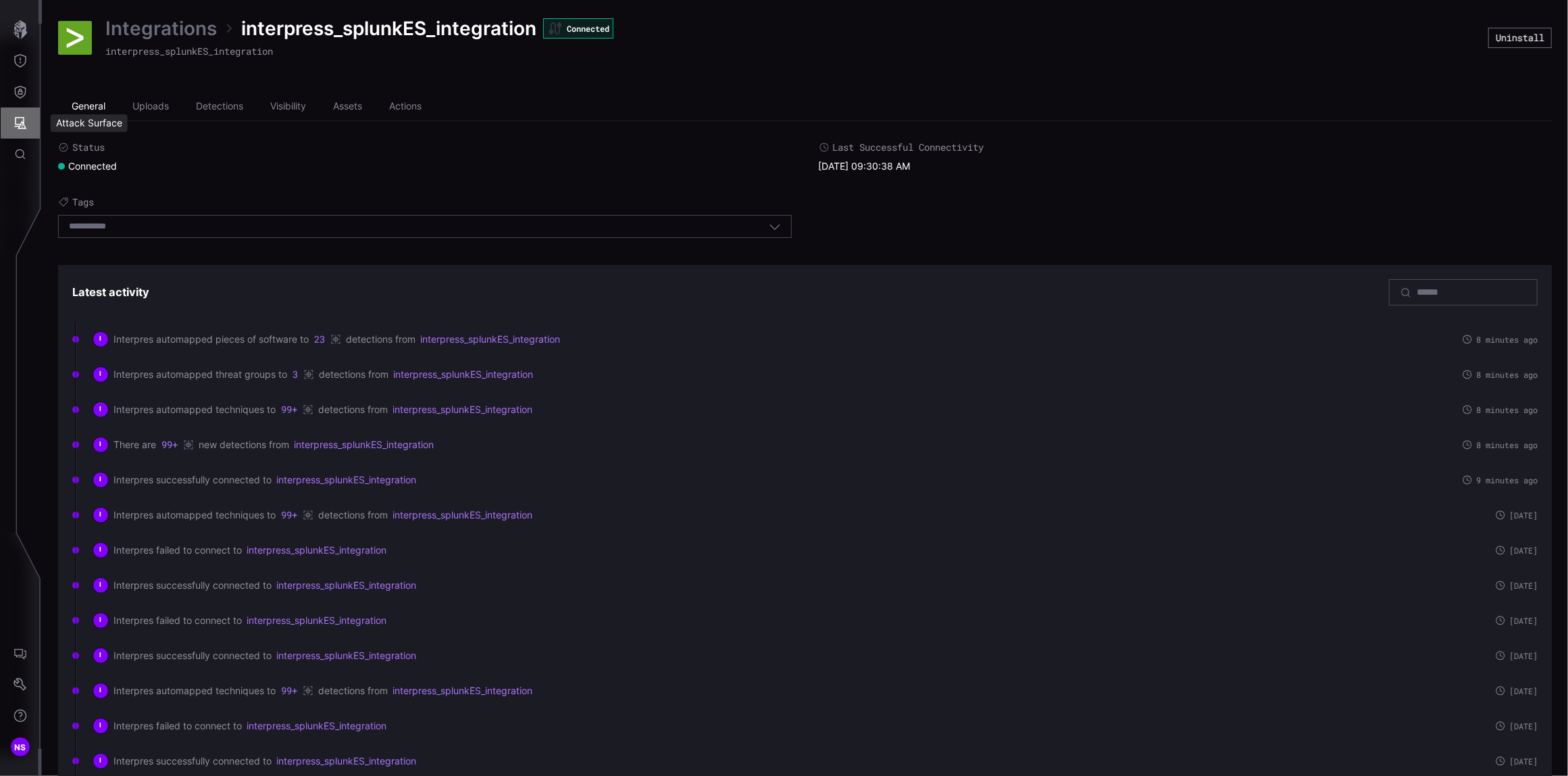
click at [17, 123] on icon "Attack Surface" at bounding box center [20, 122] width 14 height 14
click at [98, 182] on div "Assets" at bounding box center [112, 183] width 72 height 17
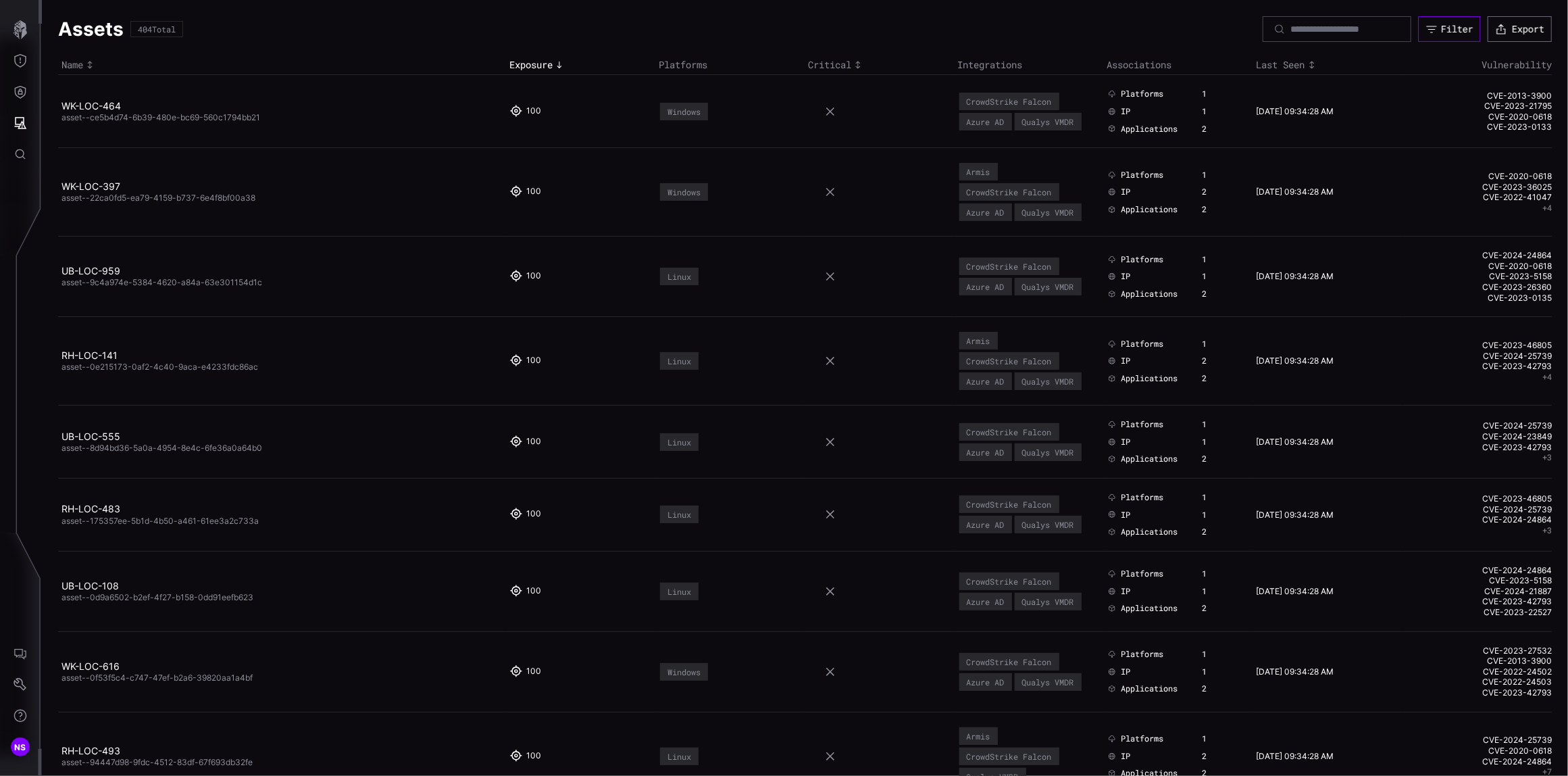
click at [1442, 33] on div "Filter" at bounding box center [1457, 29] width 33 height 12
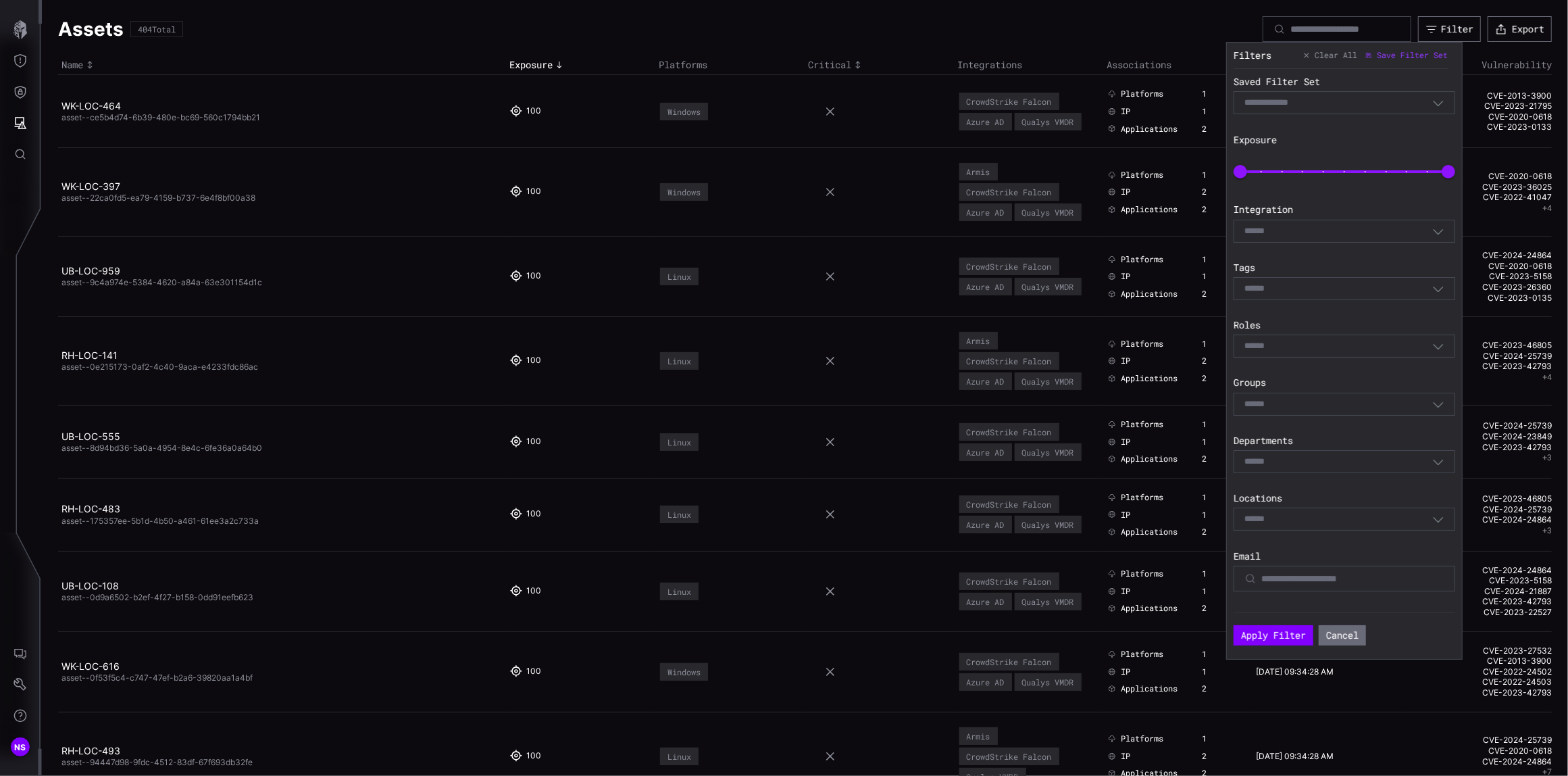
click at [1322, 227] on div "Select" at bounding box center [1338, 231] width 188 height 12
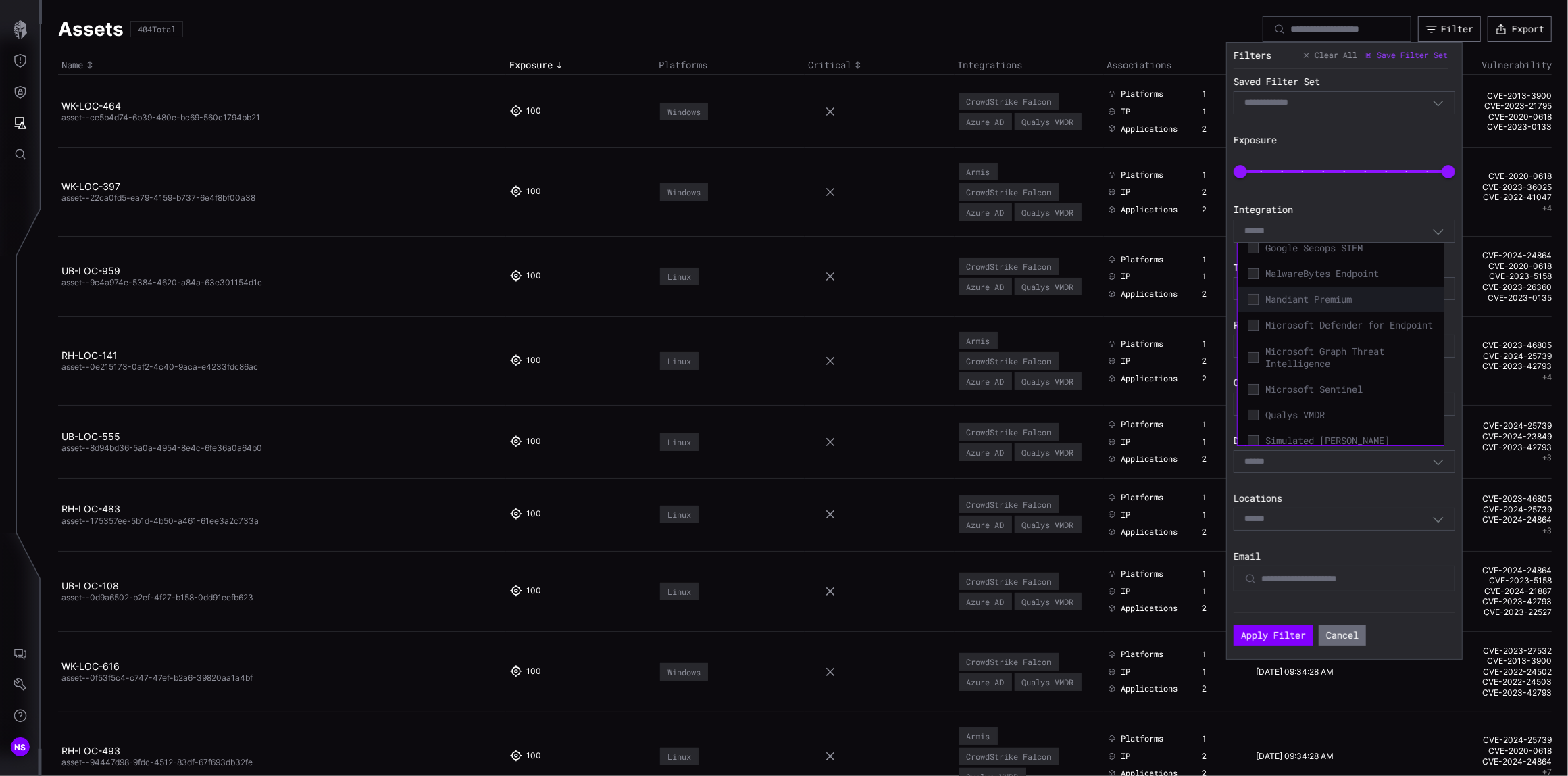
scroll to position [197, 0]
click at [1257, 427] on icon at bounding box center [1254, 433] width 11 height 11
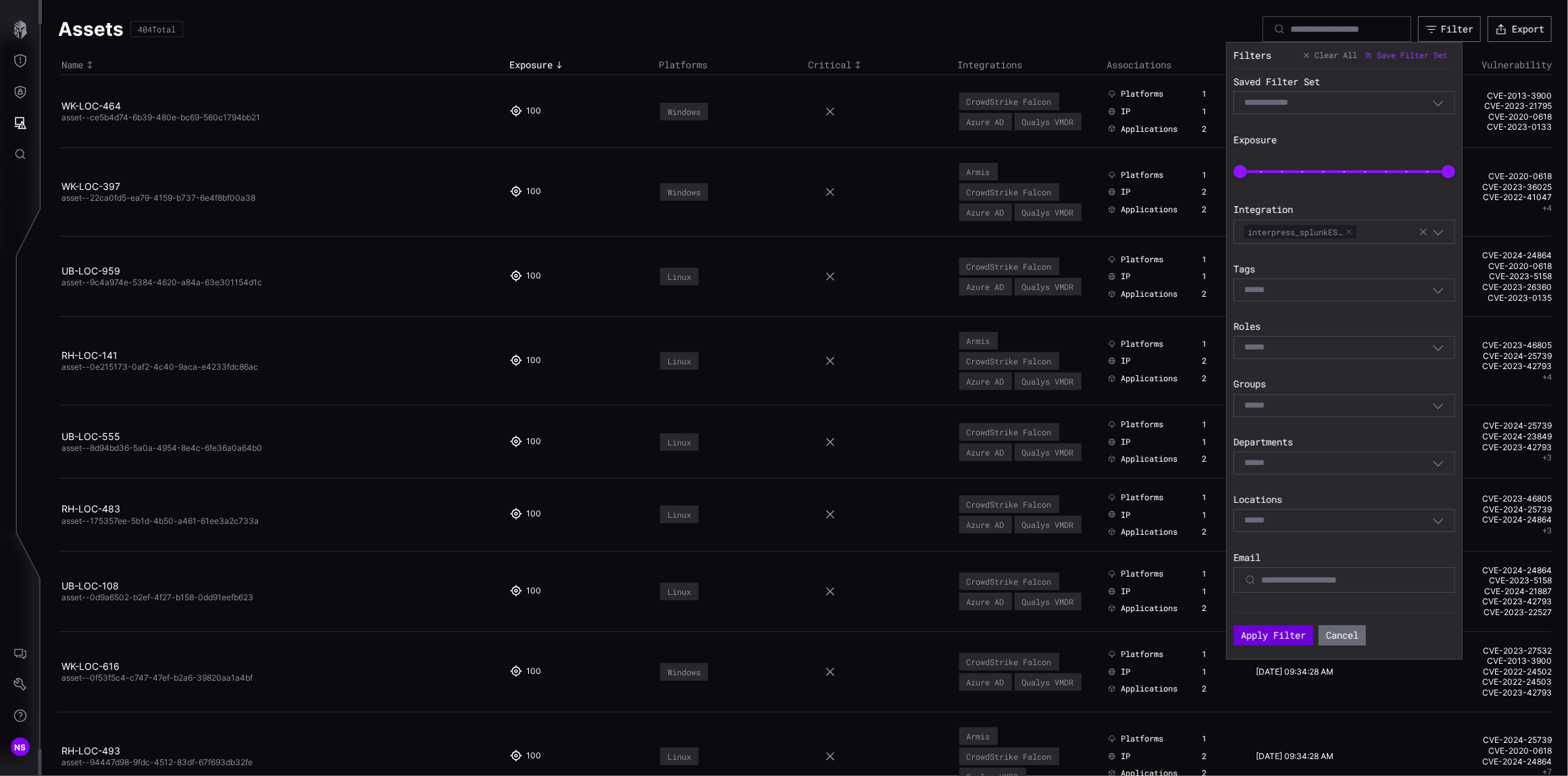
click at [1271, 631] on button "Apply Filter" at bounding box center [1274, 634] width 80 height 20
